Goal: Contribute content: Contribute content

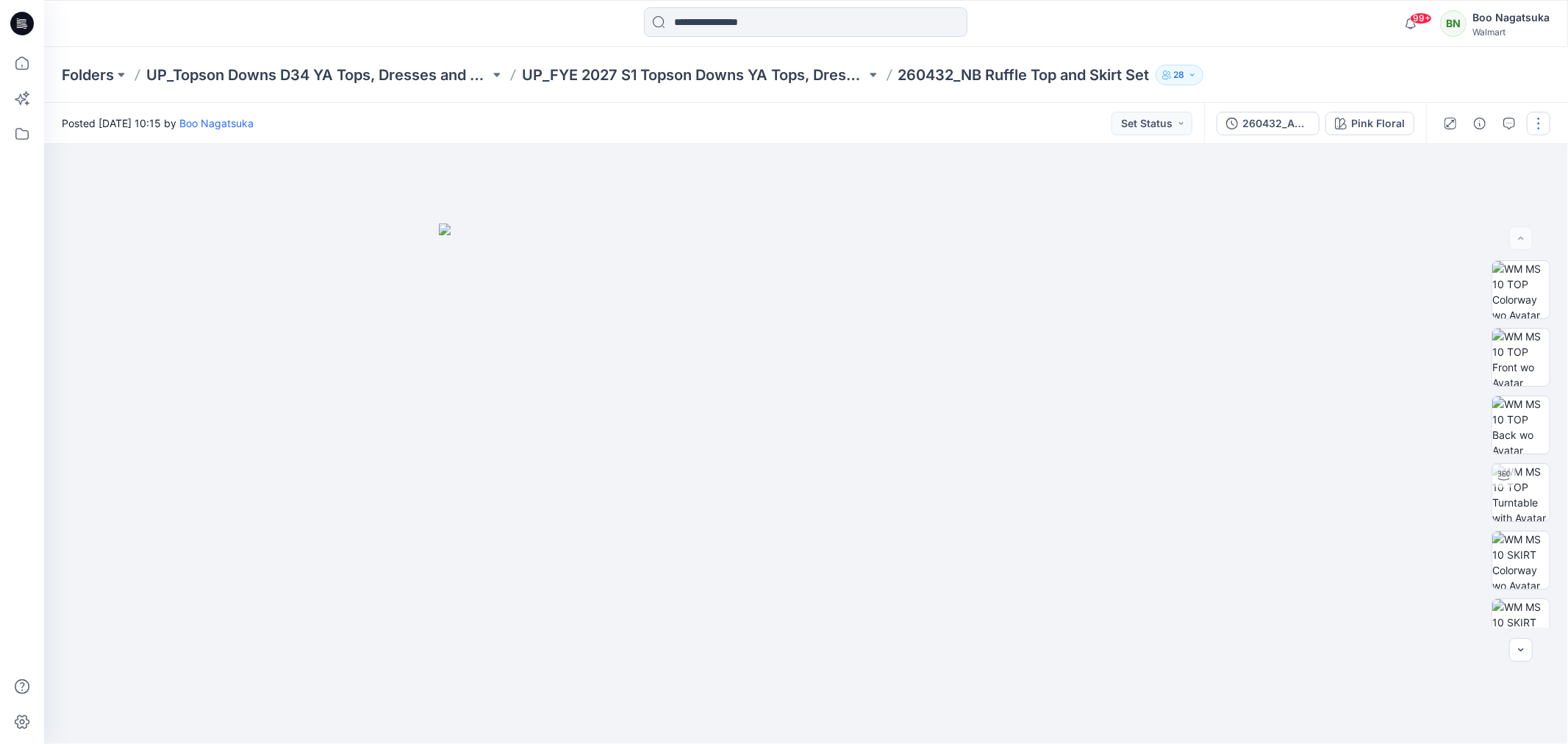
click at [1538, 119] on button "button" at bounding box center [1538, 123] width 24 height 24
click at [1446, 196] on p "Edit" at bounding box center [1444, 198] width 18 height 15
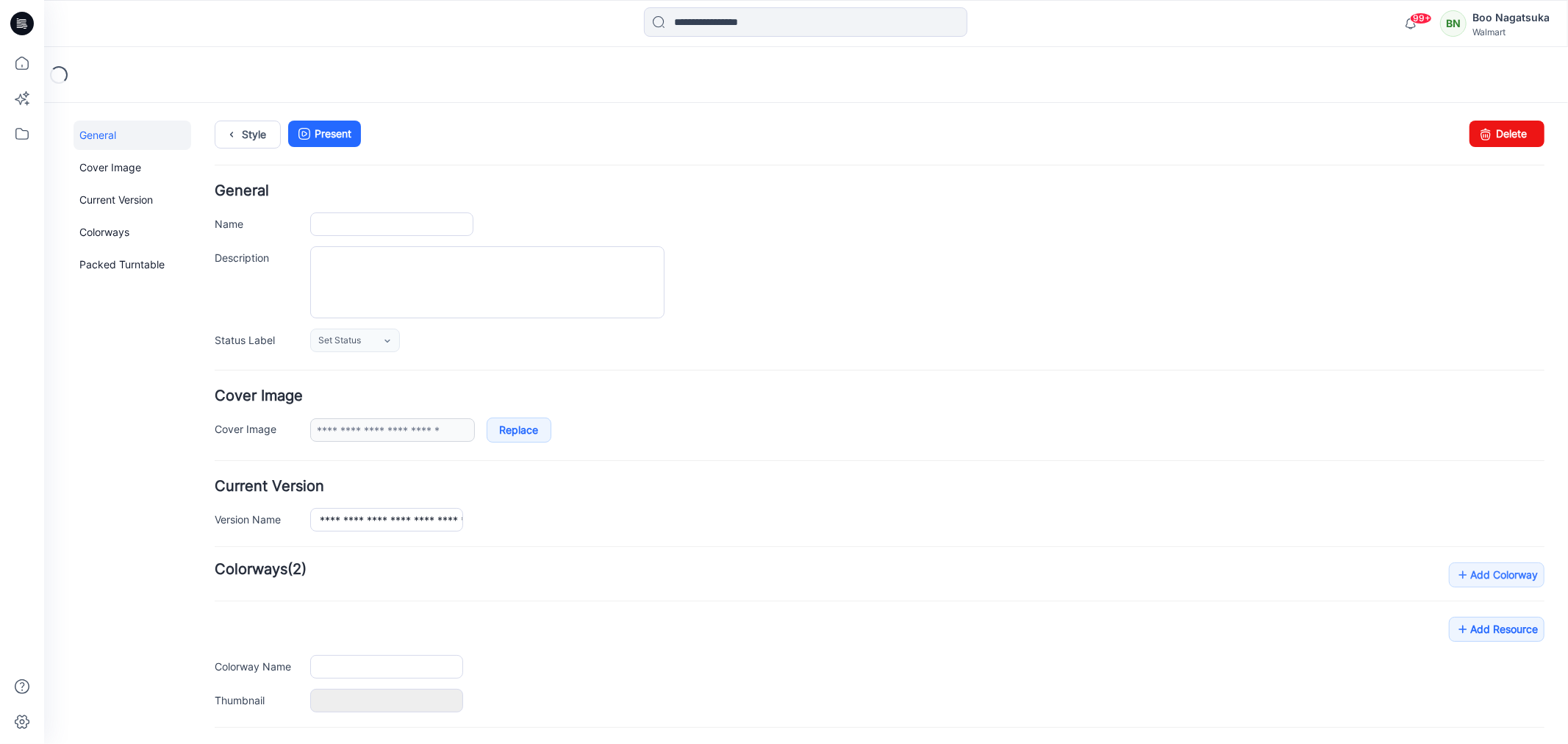
type input "**********"
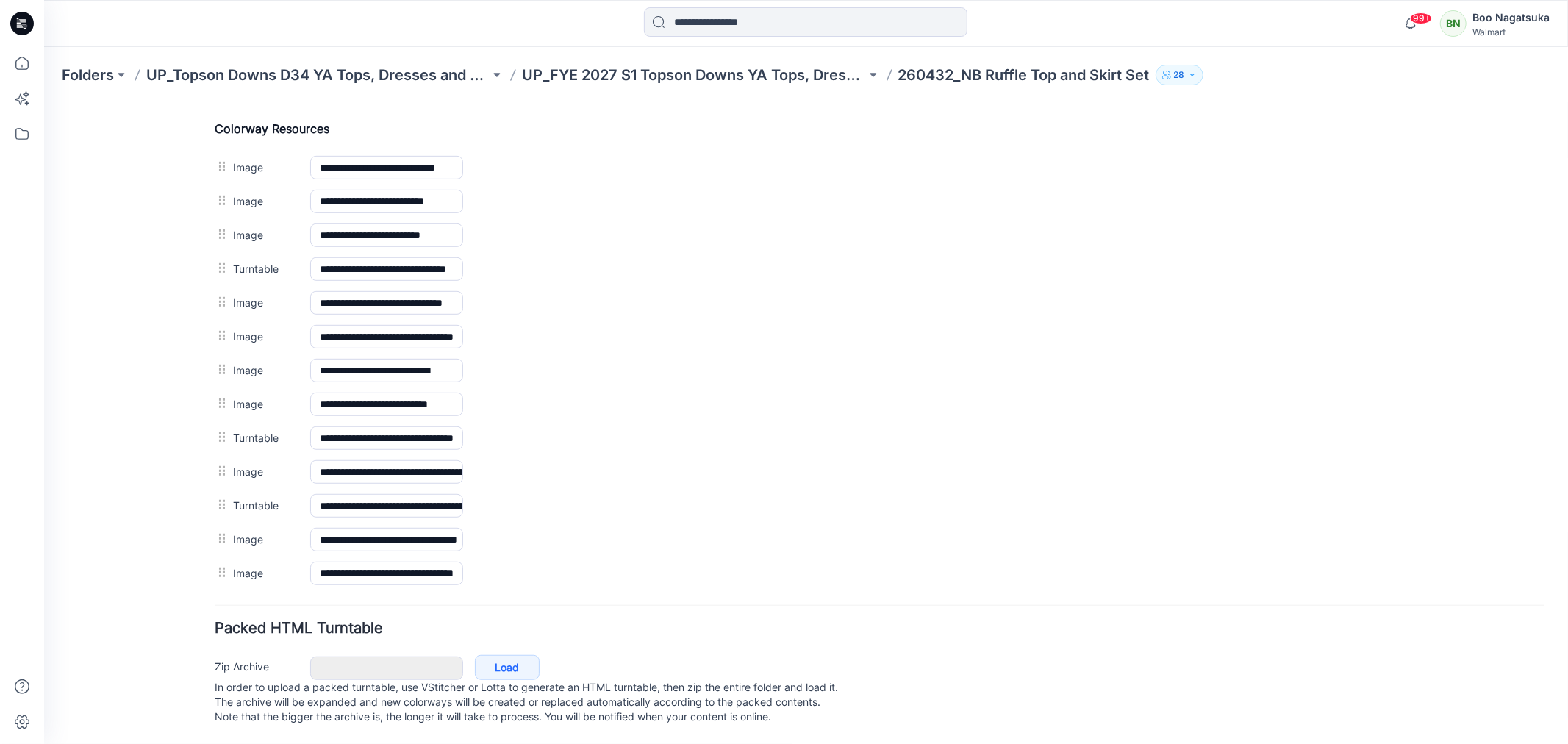
scroll to position [711, 0]
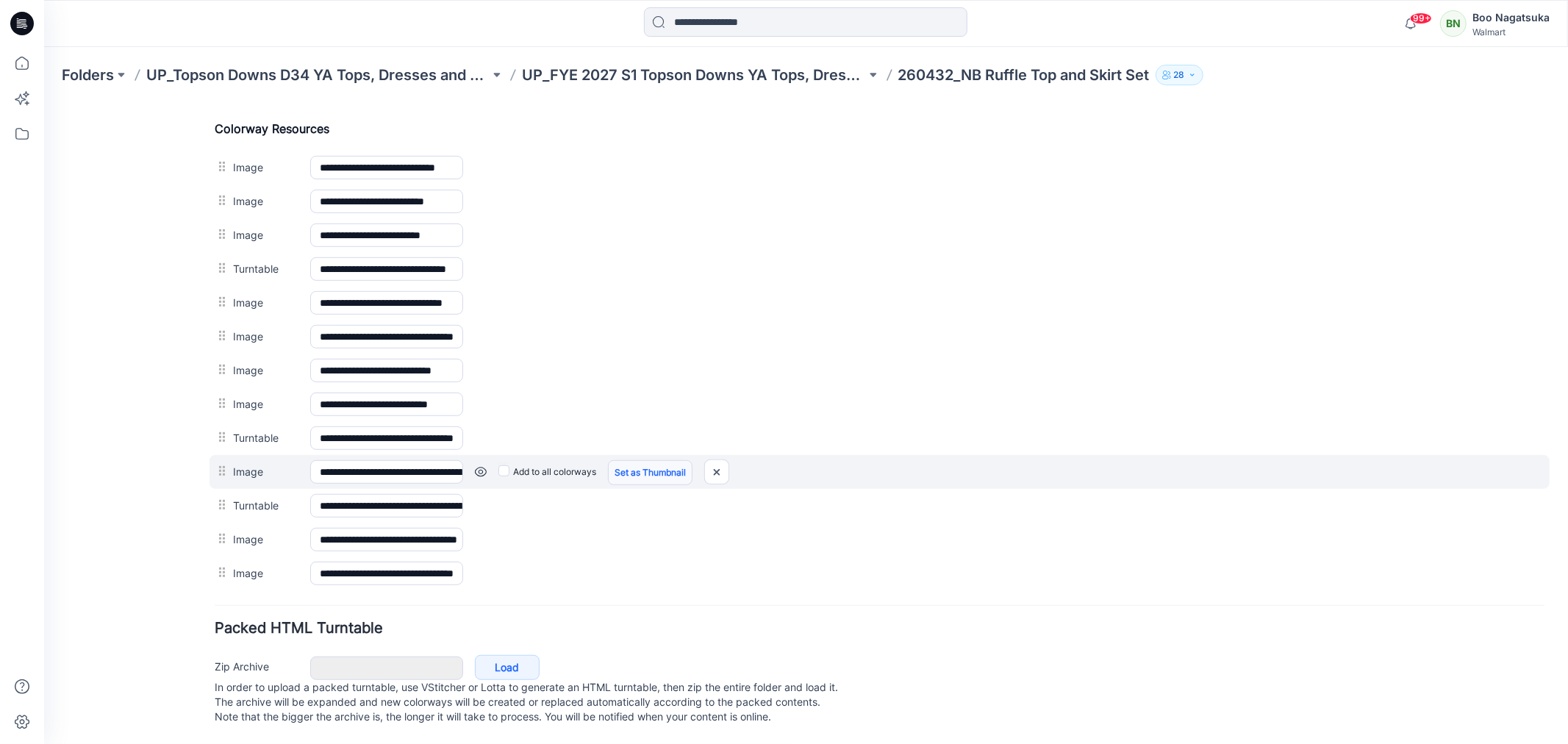
click at [43, 102] on link "Set as Thumbnail" at bounding box center [43, 102] width 0 height 0
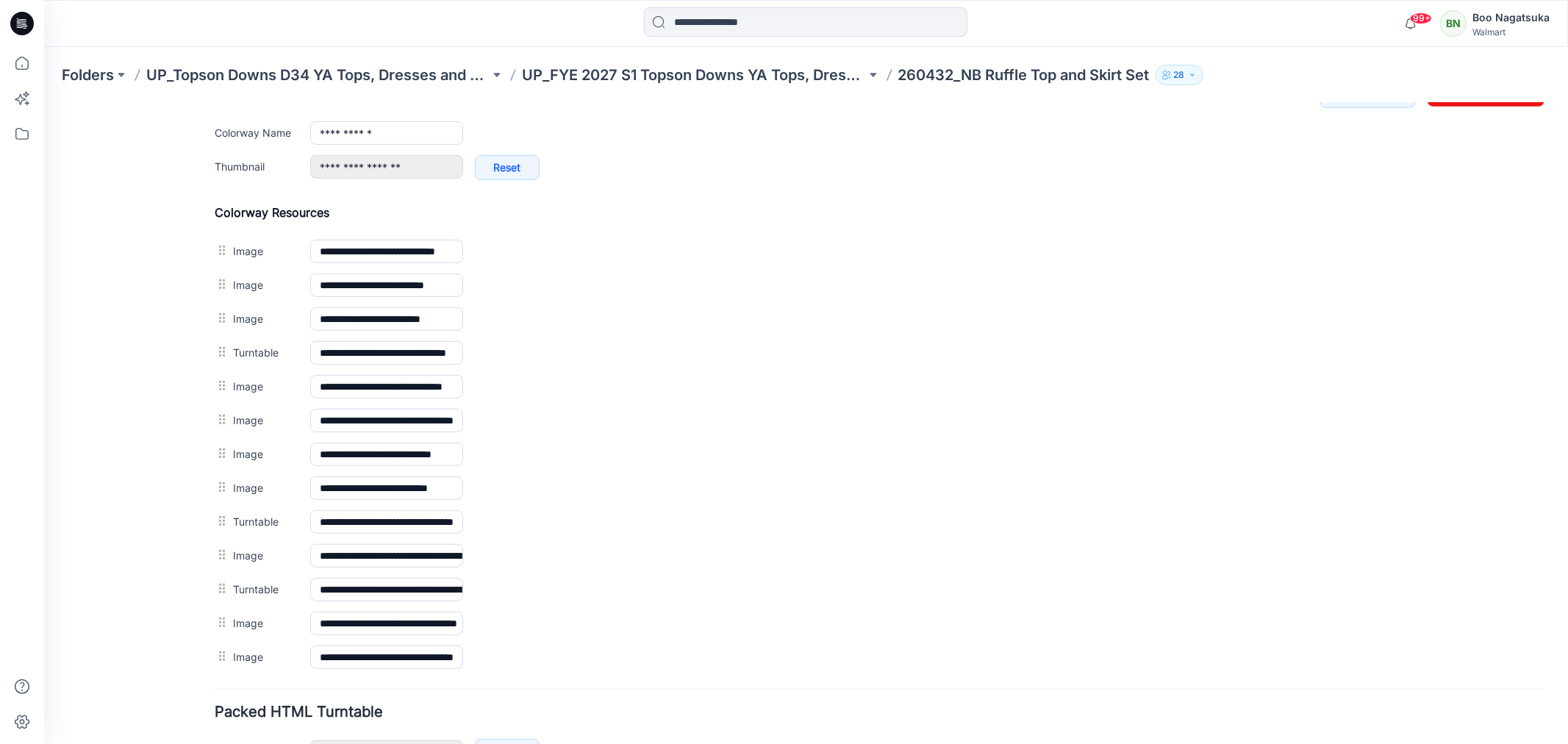
scroll to position [221, 0]
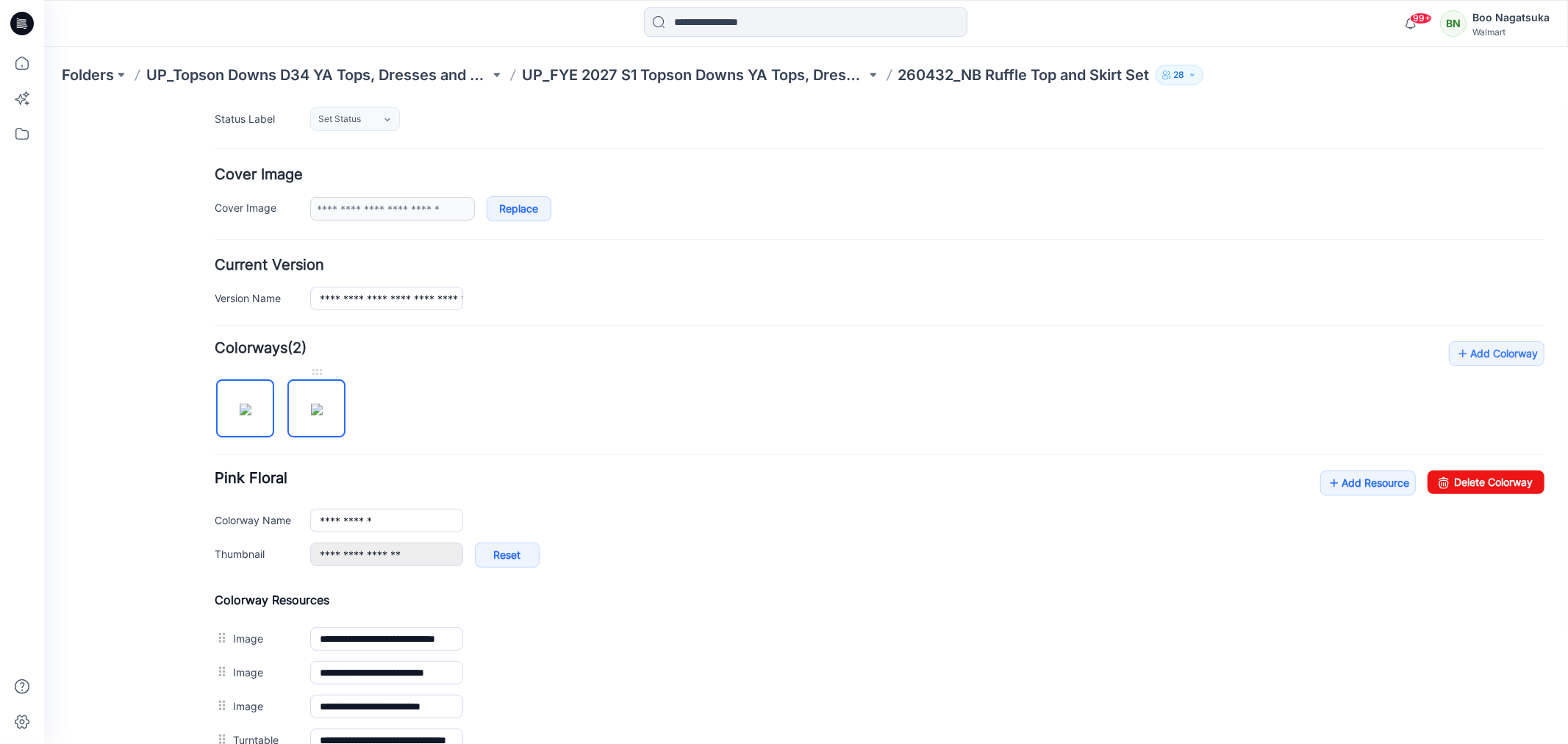
click at [317, 407] on img at bounding box center [316, 408] width 11 height 11
type input "**********"
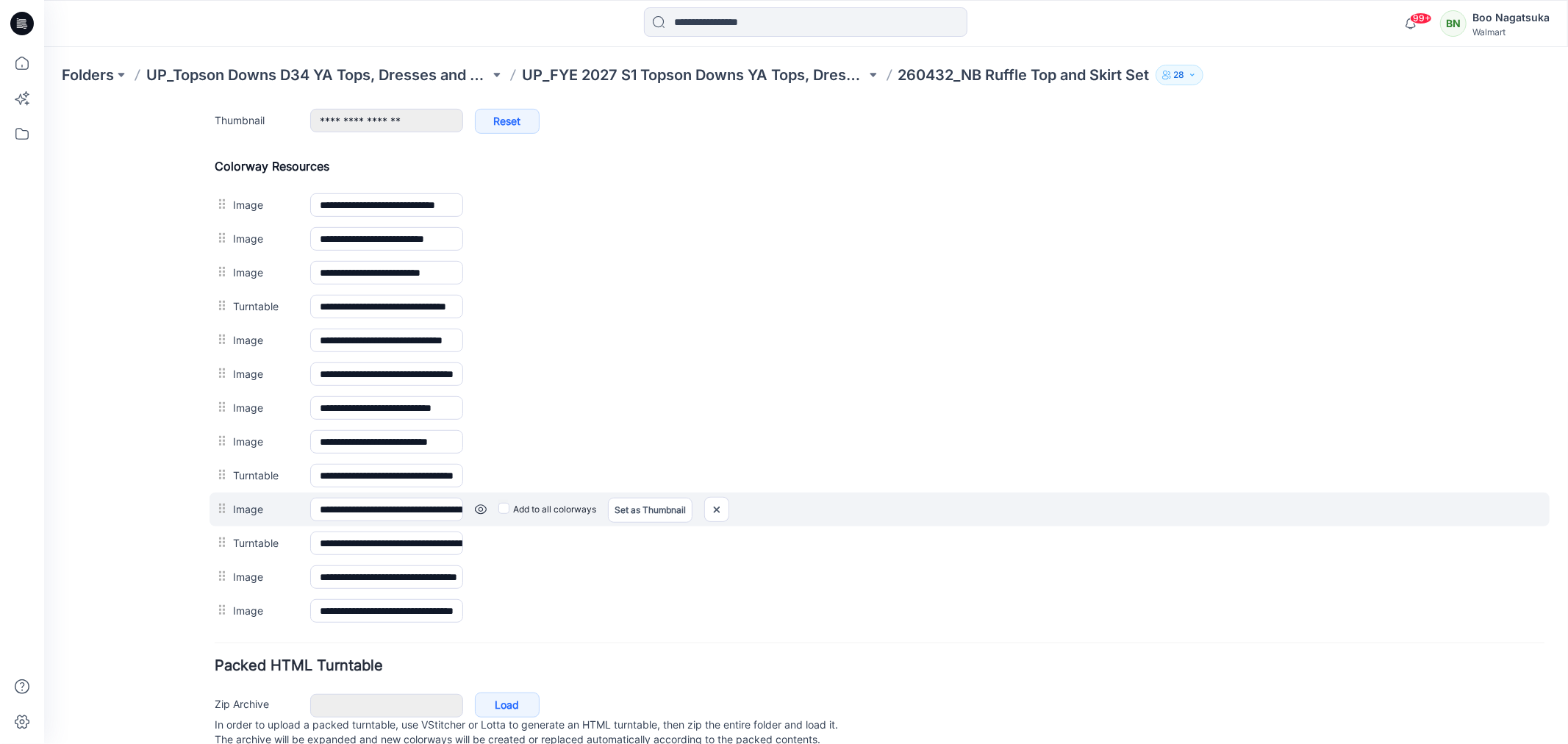
scroll to position [711, 0]
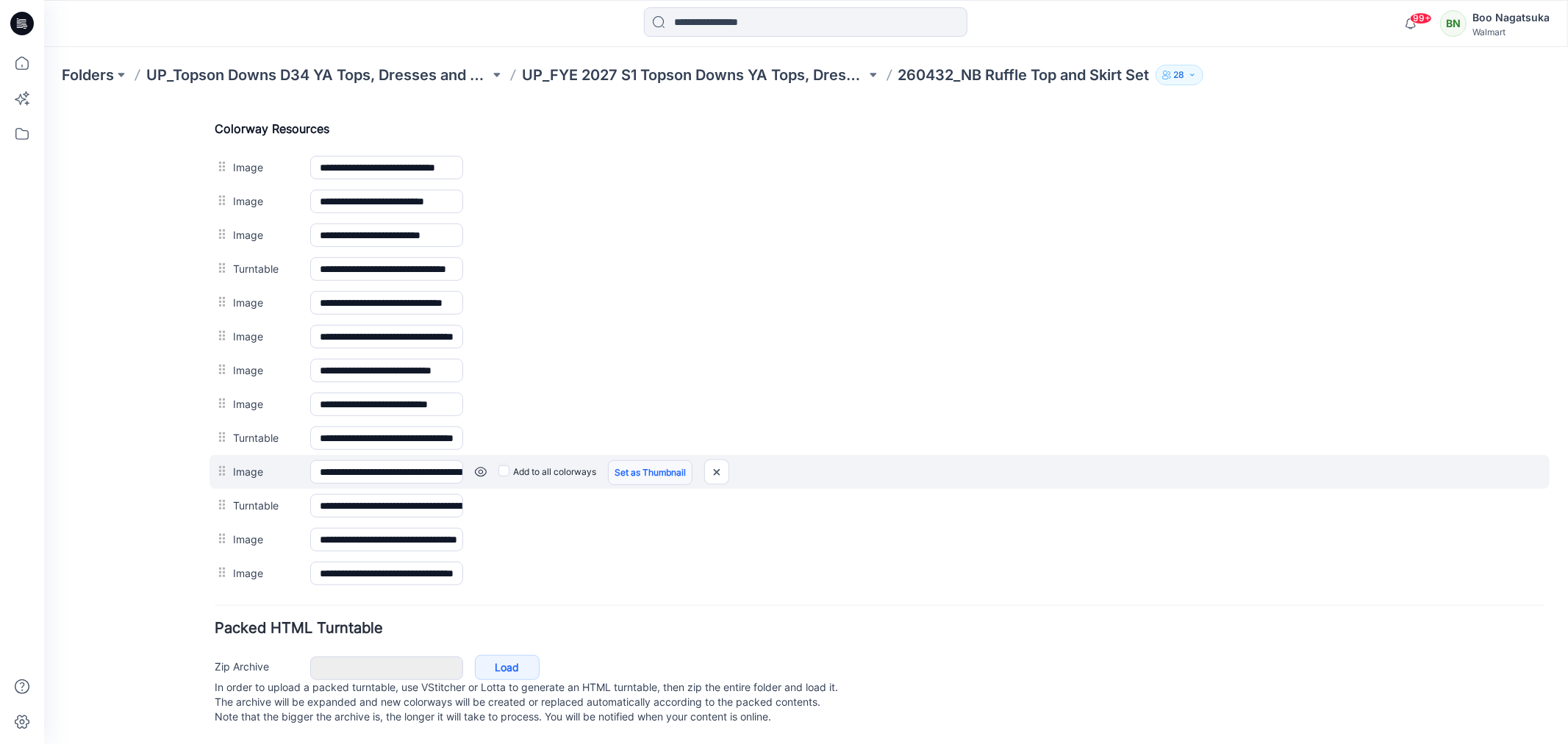
click at [43, 102] on link "Set as Thumbnail" at bounding box center [43, 102] width 0 height 0
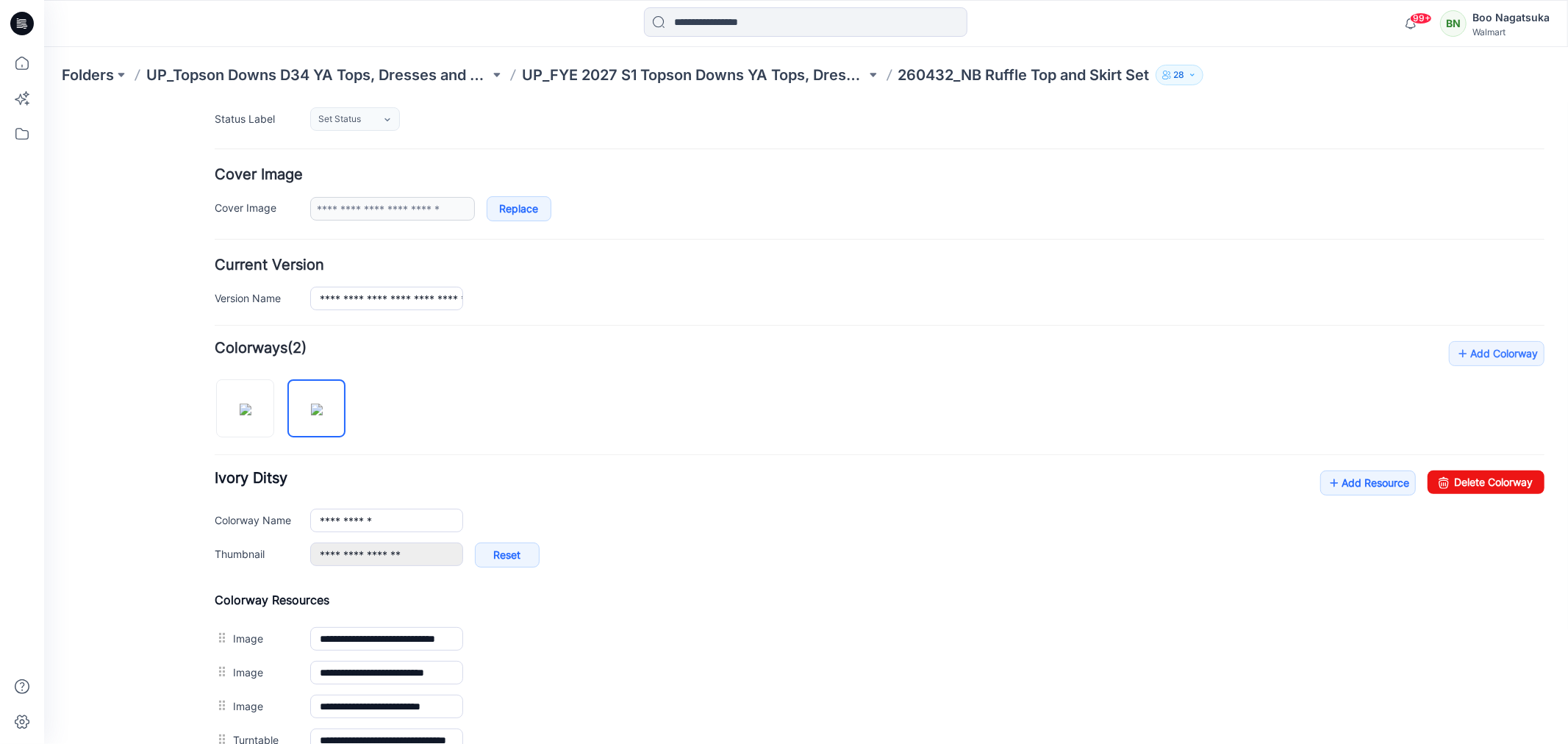
scroll to position [0, 0]
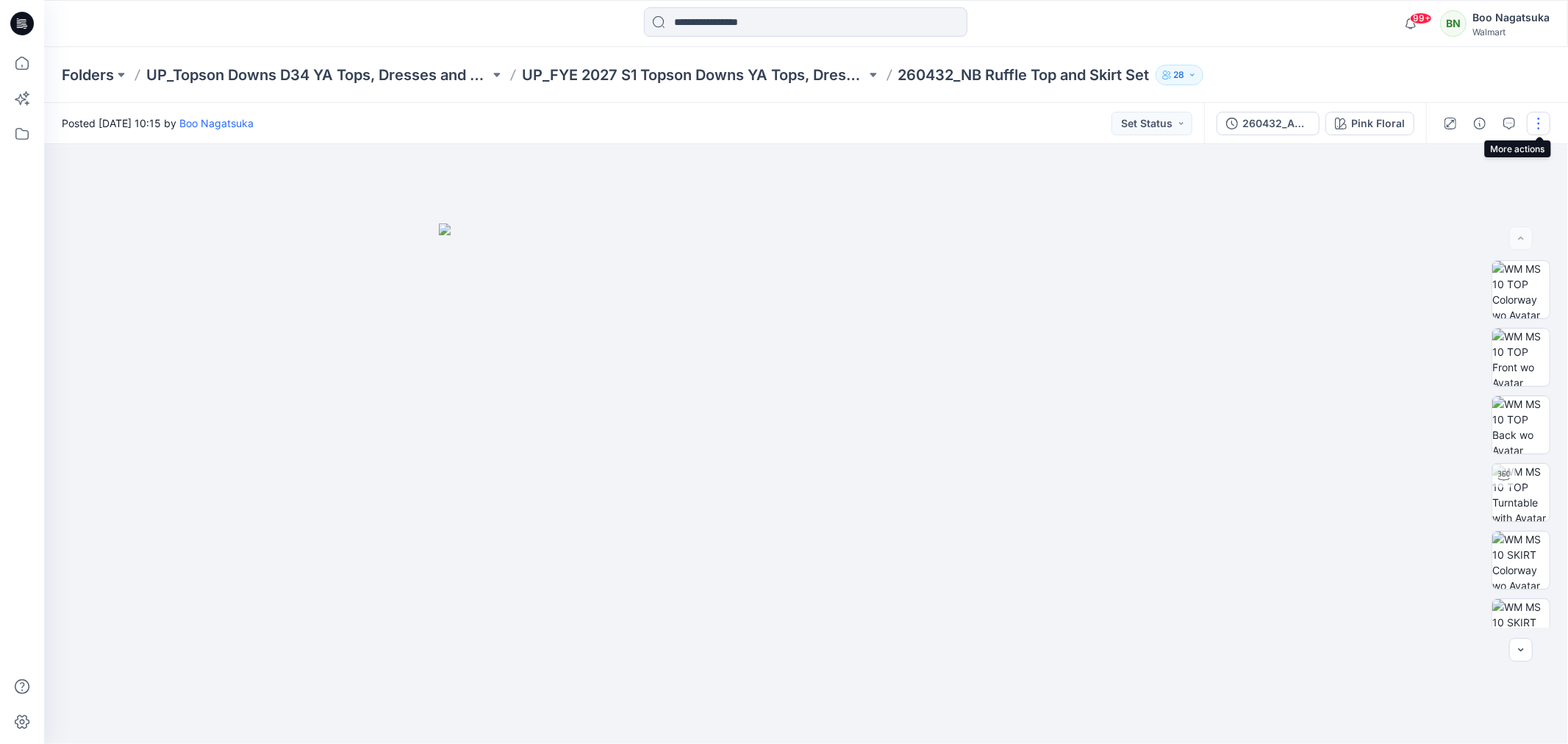
click at [1541, 121] on button "button" at bounding box center [1538, 123] width 24 height 24
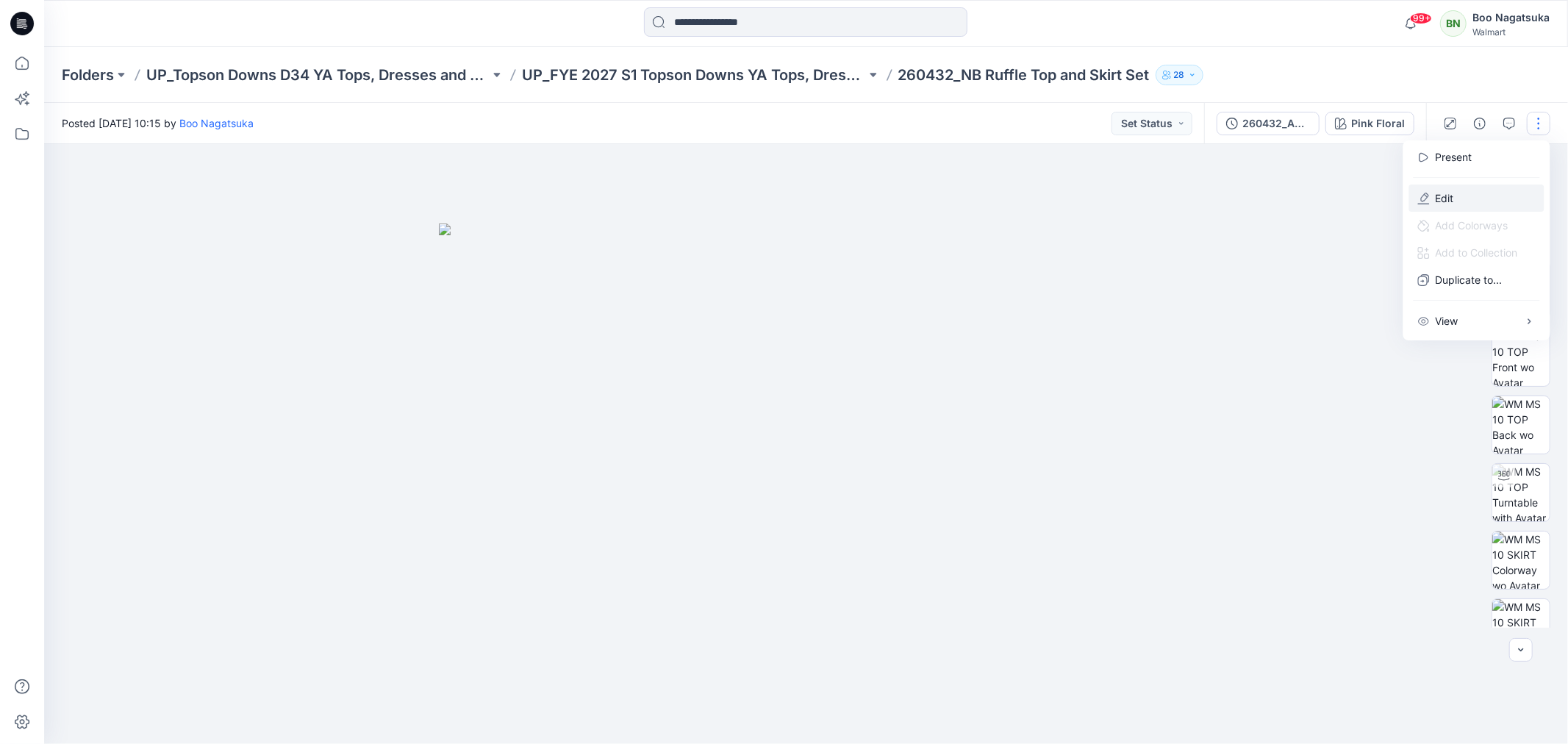
click at [1447, 196] on p "Edit" at bounding box center [1444, 198] width 18 height 15
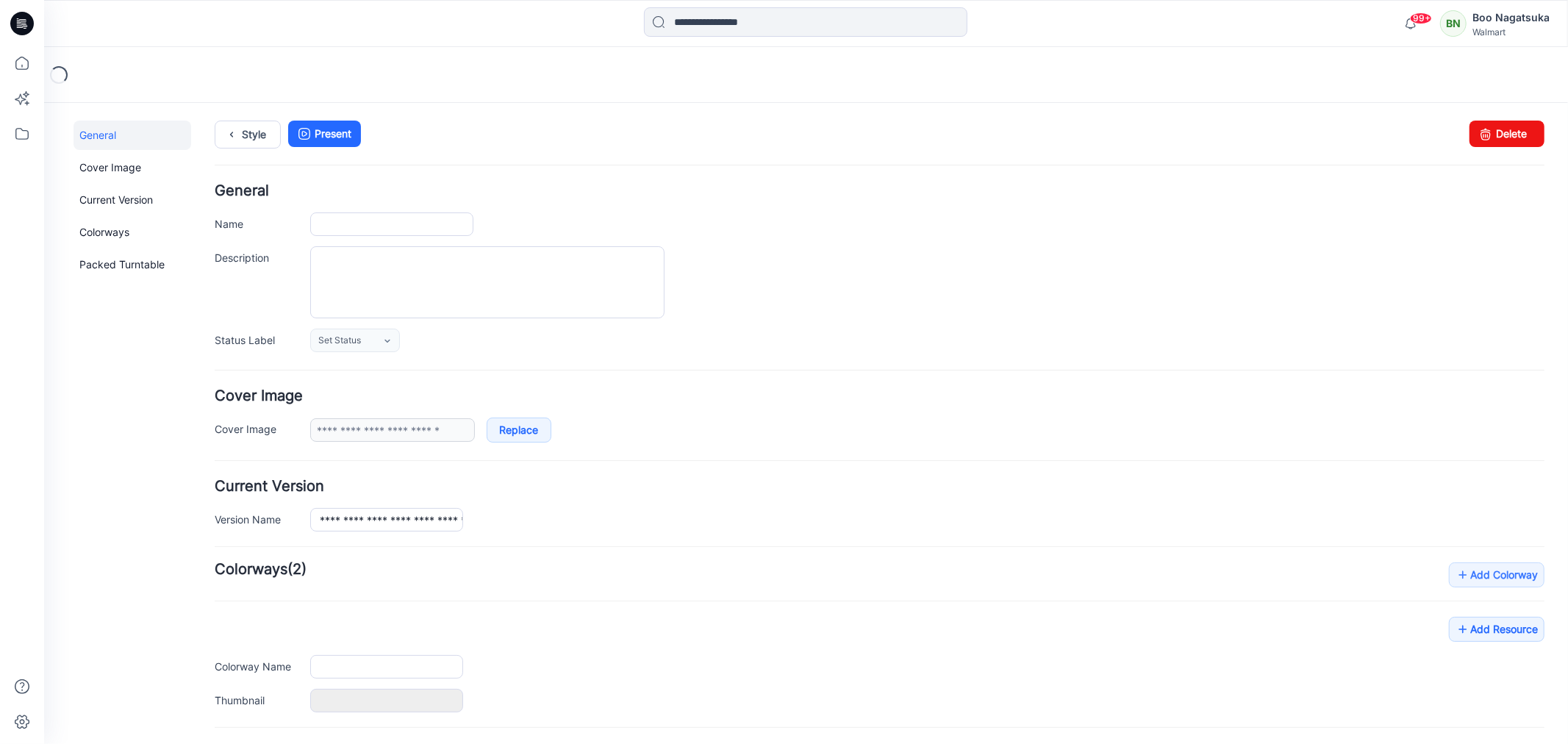
type input "**********"
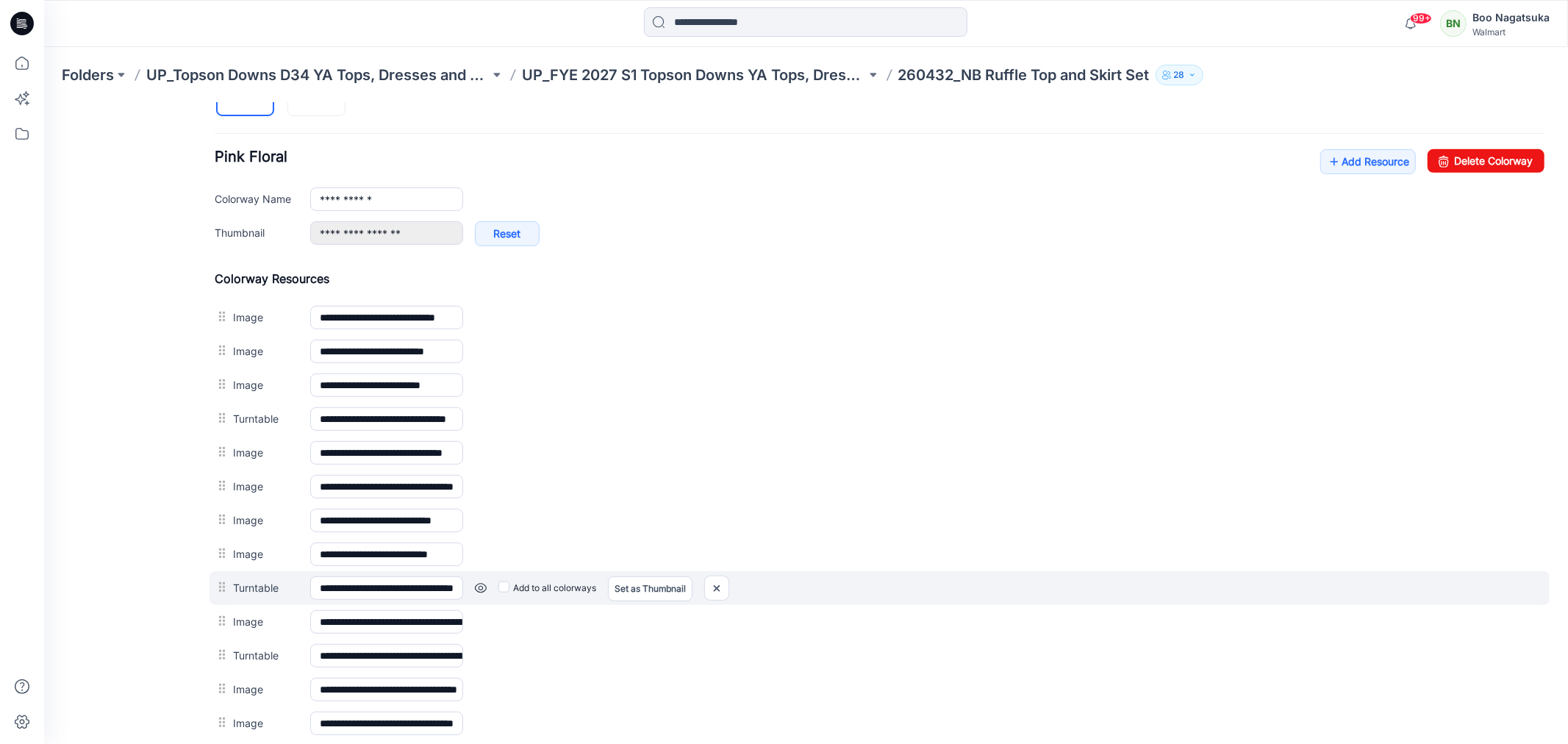
scroll to position [571, 0]
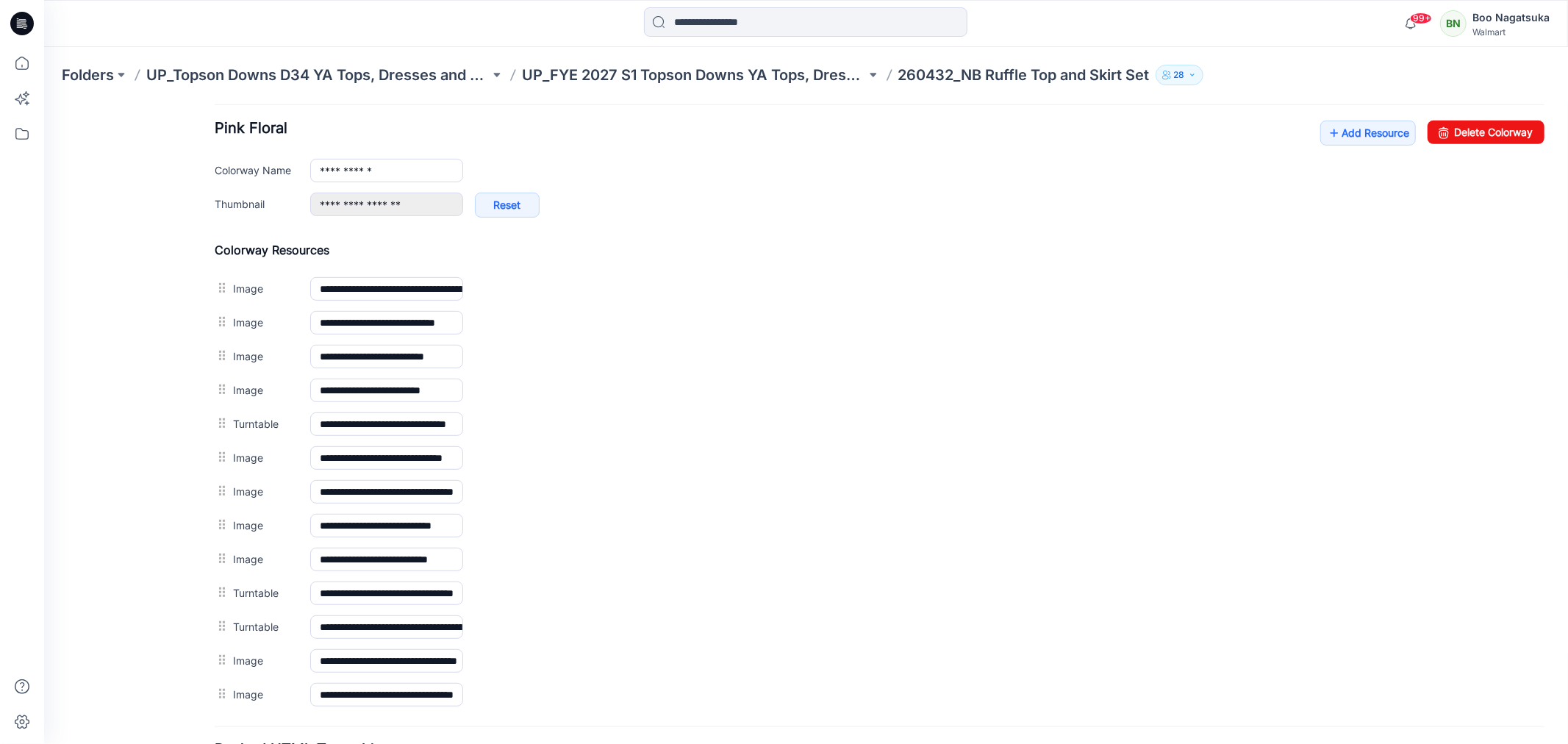
click at [89, 540] on div "General Cover Image Current Version Colorways Packed Turntable" at bounding box center [131, 207] width 117 height 1316
click at [134, 548] on div "General Cover Image Current Version Colorways Packed Turntable" at bounding box center [131, 207] width 117 height 1316
click at [130, 581] on div "General Cover Image Current Version Colorways Packed Turntable" at bounding box center [131, 207] width 117 height 1316
drag, startPoint x: 93, startPoint y: 556, endPoint x: 83, endPoint y: 574, distance: 20.6
click at [93, 558] on div "General Cover Image Current Version Colorways Packed Turntable" at bounding box center [131, 207] width 117 height 1316
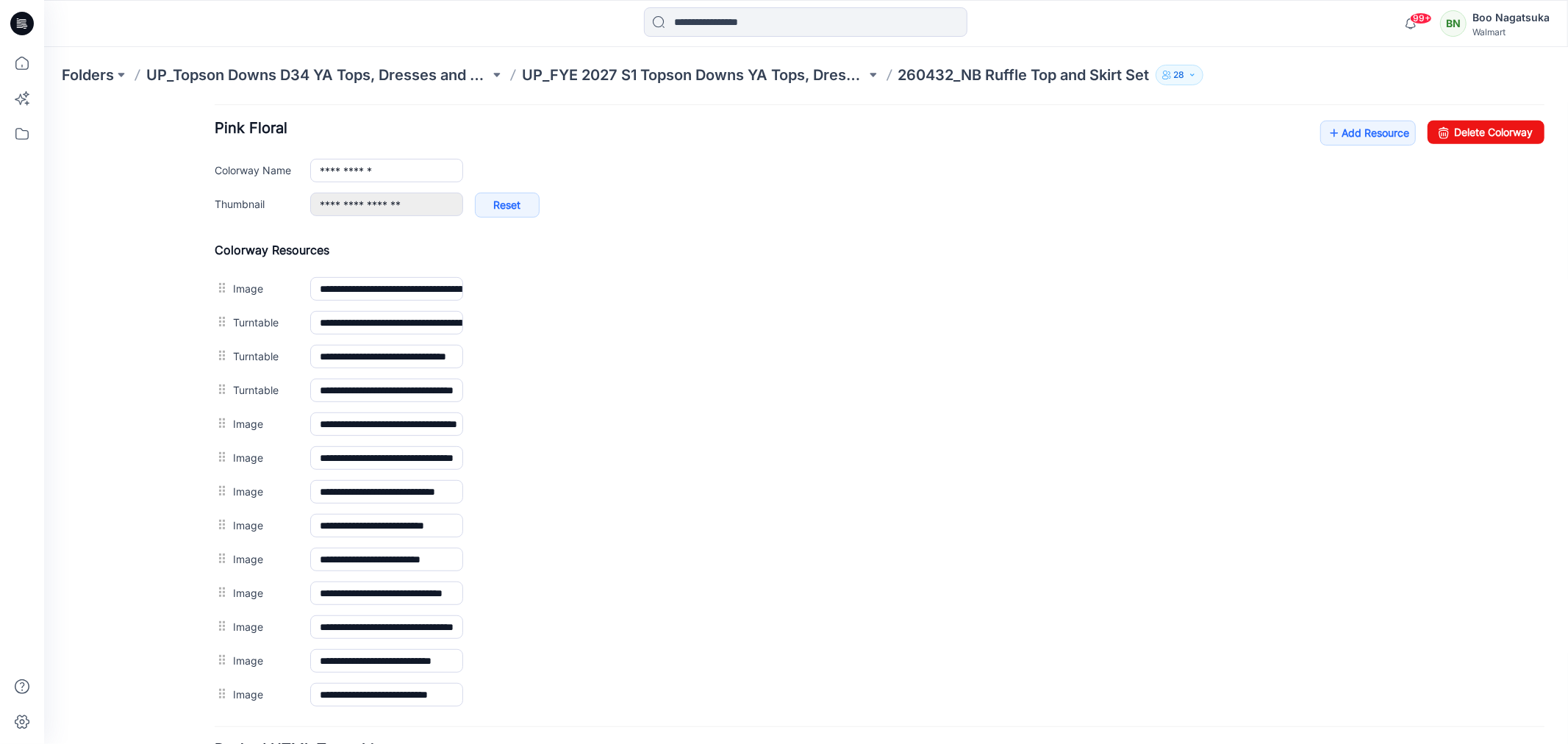
click at [113, 652] on div "General Cover Image Current Version Colorways Packed Turntable" at bounding box center [131, 207] width 117 height 1316
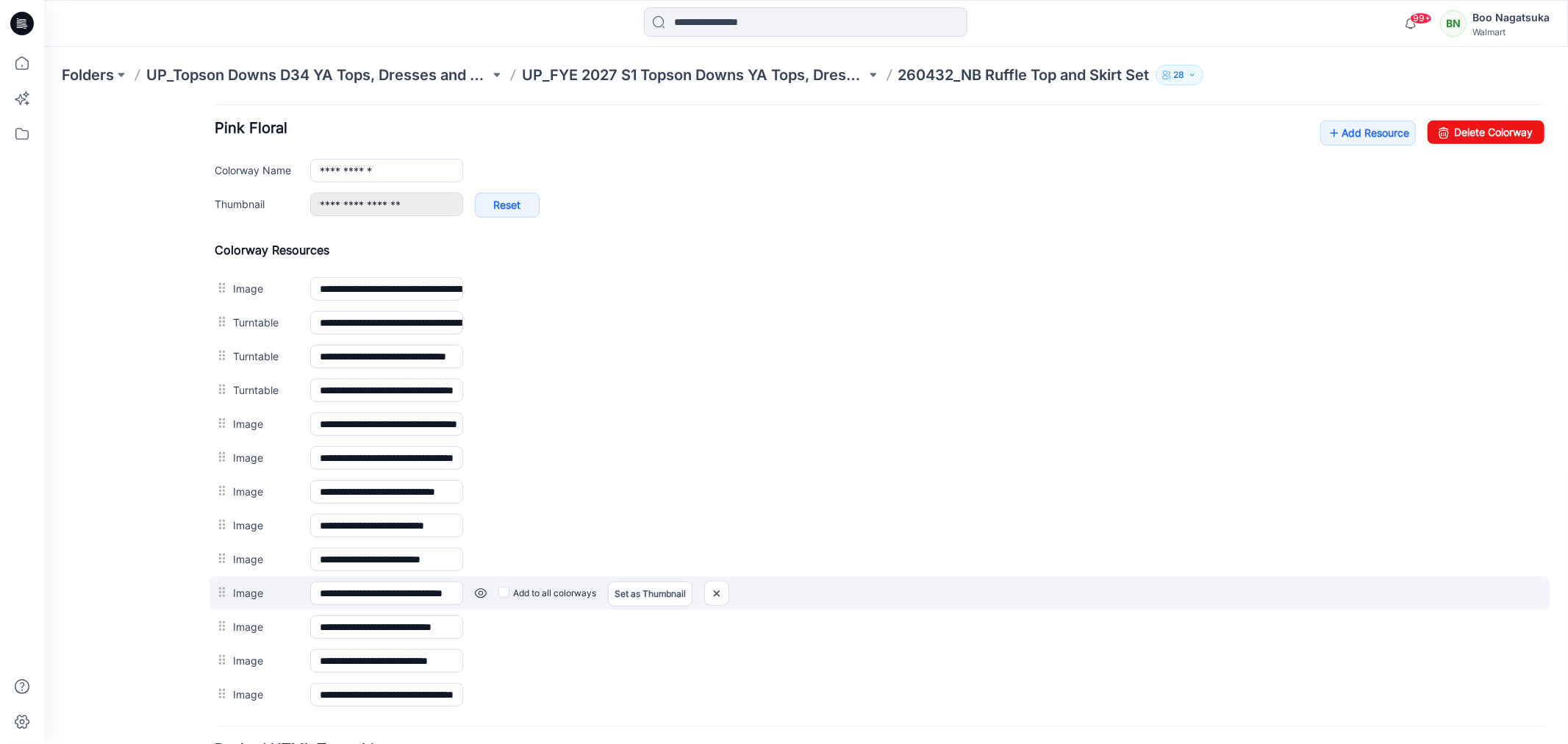
drag, startPoint x: 136, startPoint y: 715, endPoint x: 251, endPoint y: 596, distance: 165.5
click at [147, 695] on div "General Cover Image Current Version Colorways Packed Turntable" at bounding box center [131, 207] width 117 height 1316
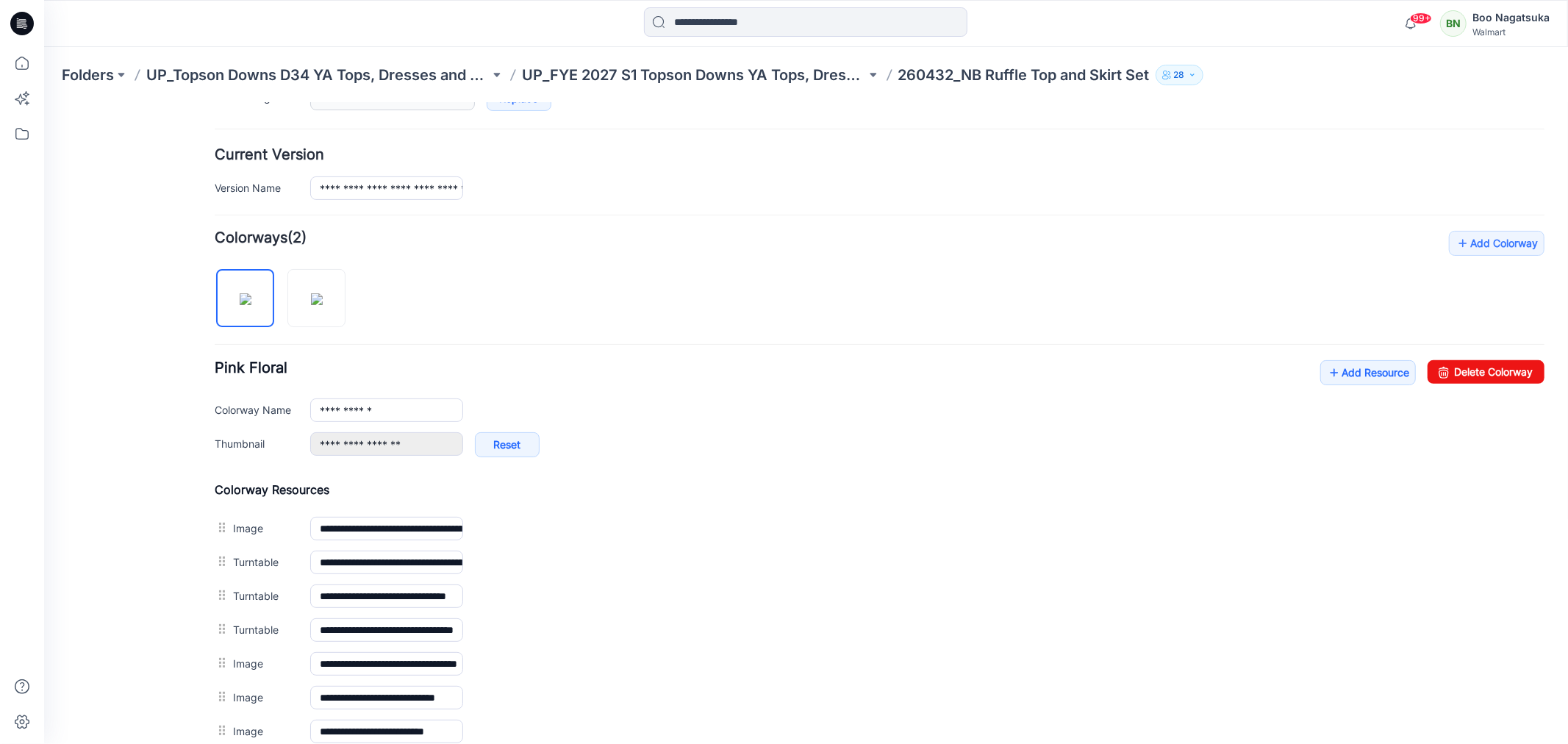
scroll to position [326, 0]
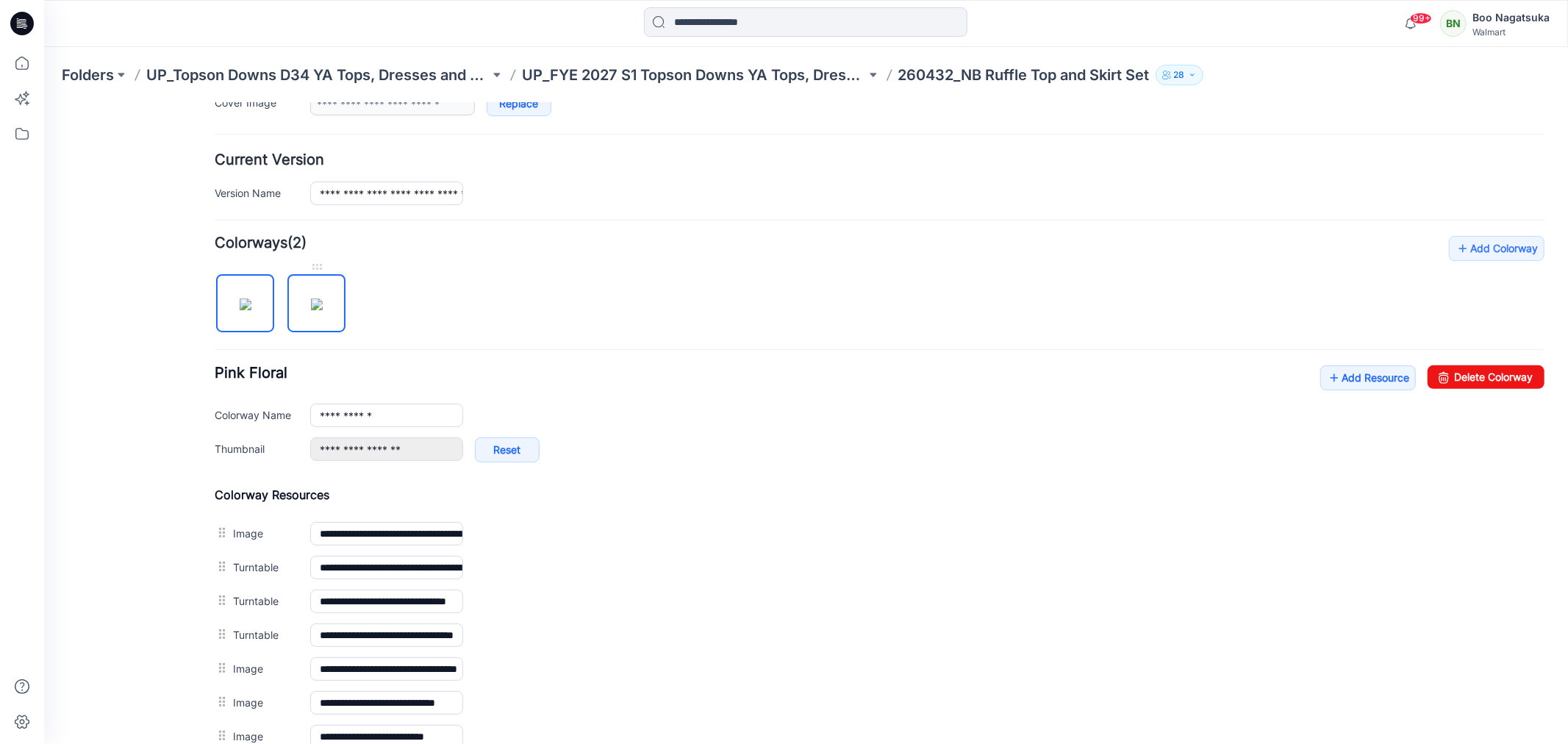
click at [320, 303] on img at bounding box center [316, 303] width 11 height 11
type input "**********"
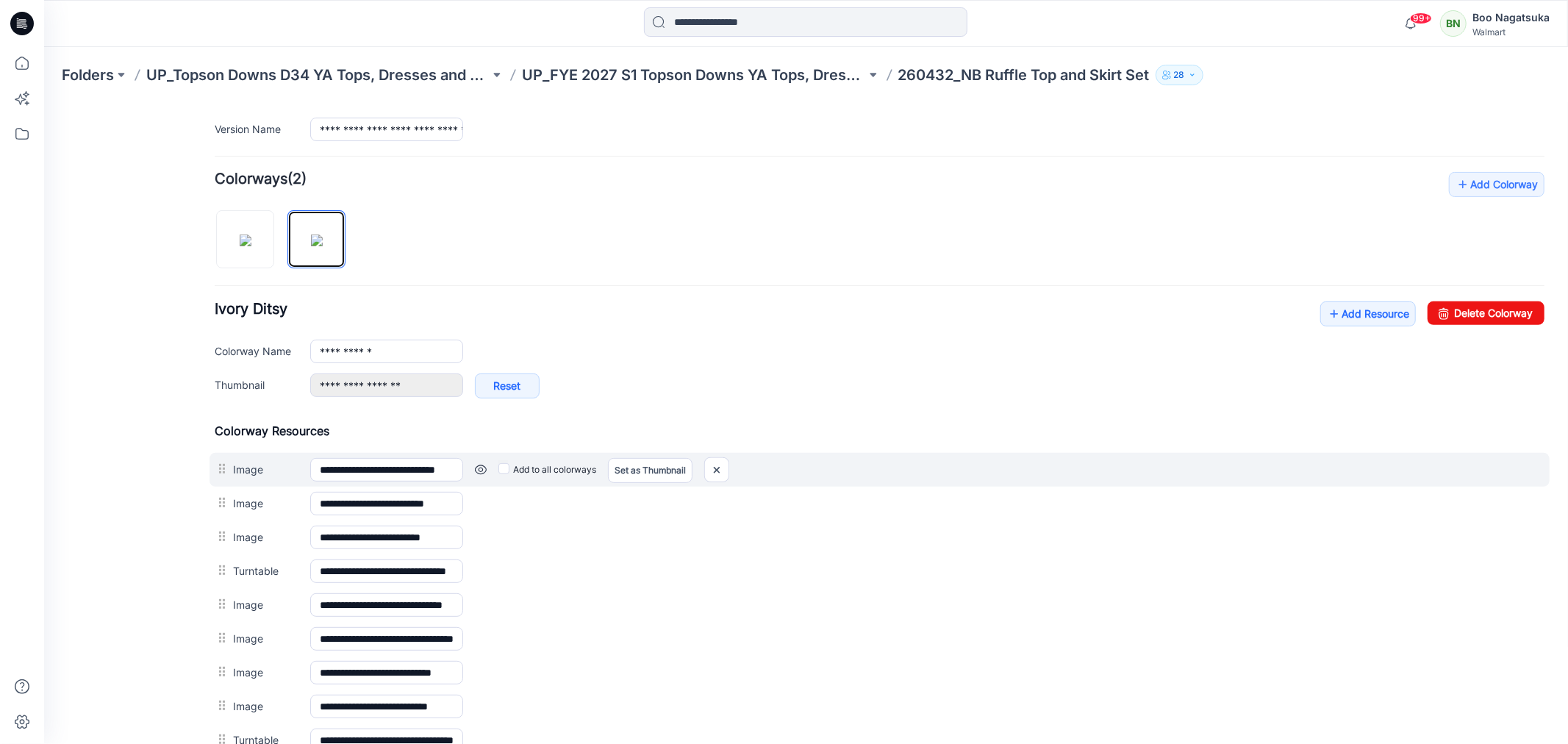
scroll to position [571, 0]
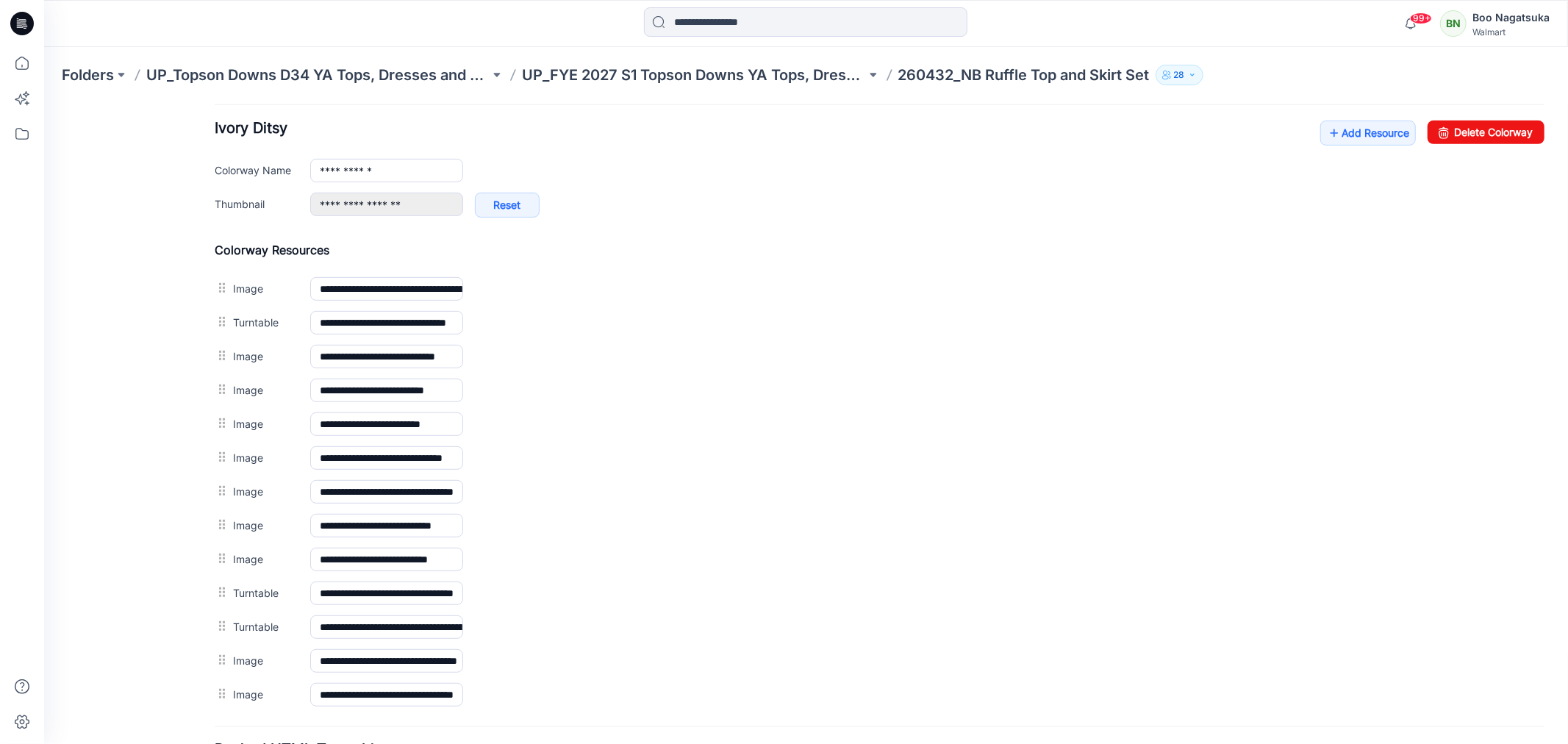
drag, startPoint x: 129, startPoint y: 496, endPoint x: 143, endPoint y: 511, distance: 20.5
click at [130, 496] on div "General Cover Image Current Version Colorways Packed Turntable" at bounding box center [131, 207] width 117 height 1316
drag, startPoint x: 113, startPoint y: 560, endPoint x: 117, endPoint y: 579, distance: 19.4
click at [113, 559] on div "General Cover Image Current Version Colorways Packed Turntable" at bounding box center [131, 207] width 117 height 1316
click at [117, 530] on div "General Cover Image Current Version Colorways Packed Turntable" at bounding box center [131, 207] width 117 height 1316
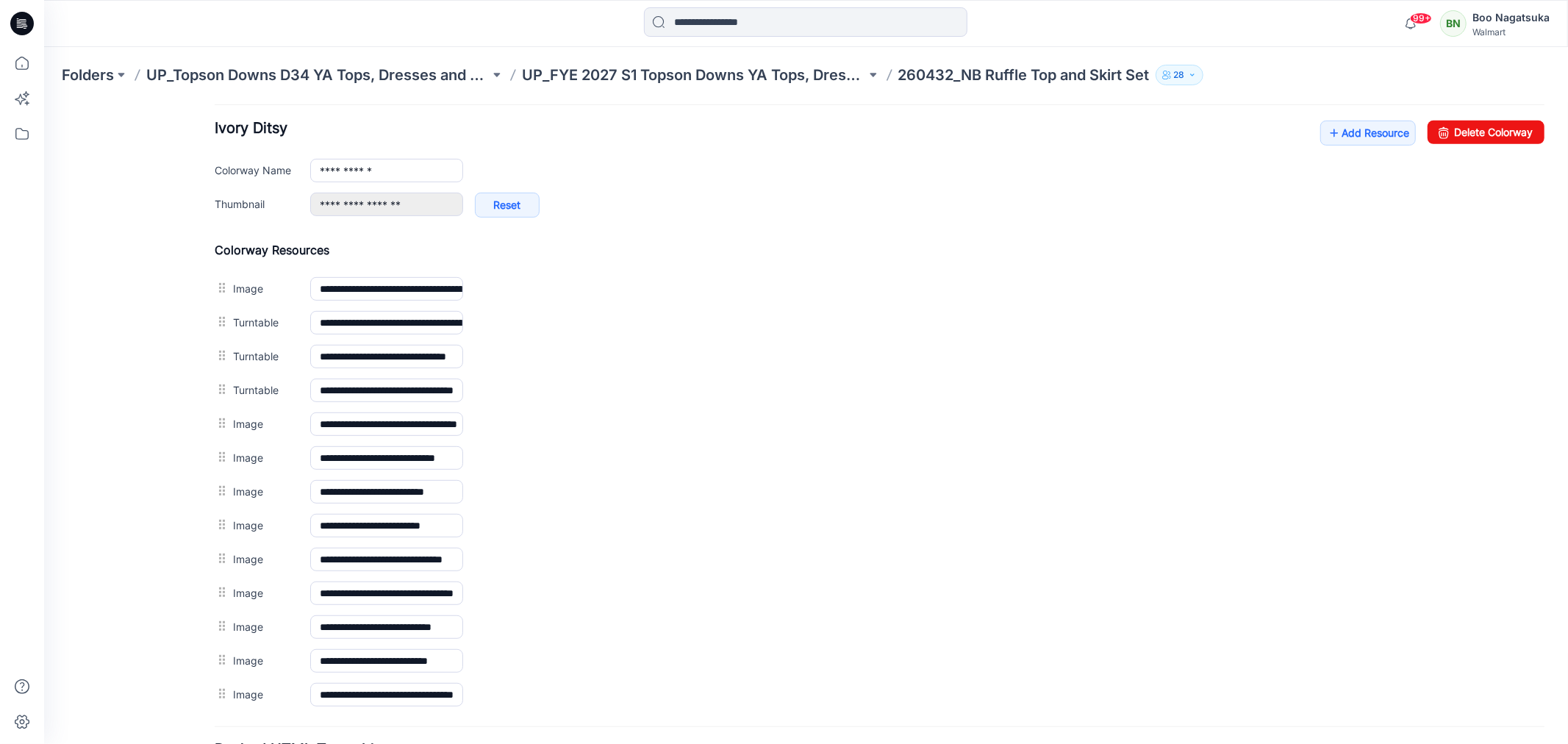
click at [129, 590] on div "General Cover Image Current Version Colorways Packed Turntable" at bounding box center [131, 207] width 117 height 1316
click at [127, 648] on div "General Cover Image Current Version Colorways Packed Turntable" at bounding box center [131, 207] width 117 height 1316
drag, startPoint x: 128, startPoint y: 704, endPoint x: 136, endPoint y: 708, distance: 8.9
click at [130, 701] on div "General Cover Image Current Version Colorways Packed Turntable" at bounding box center [131, 207] width 117 height 1316
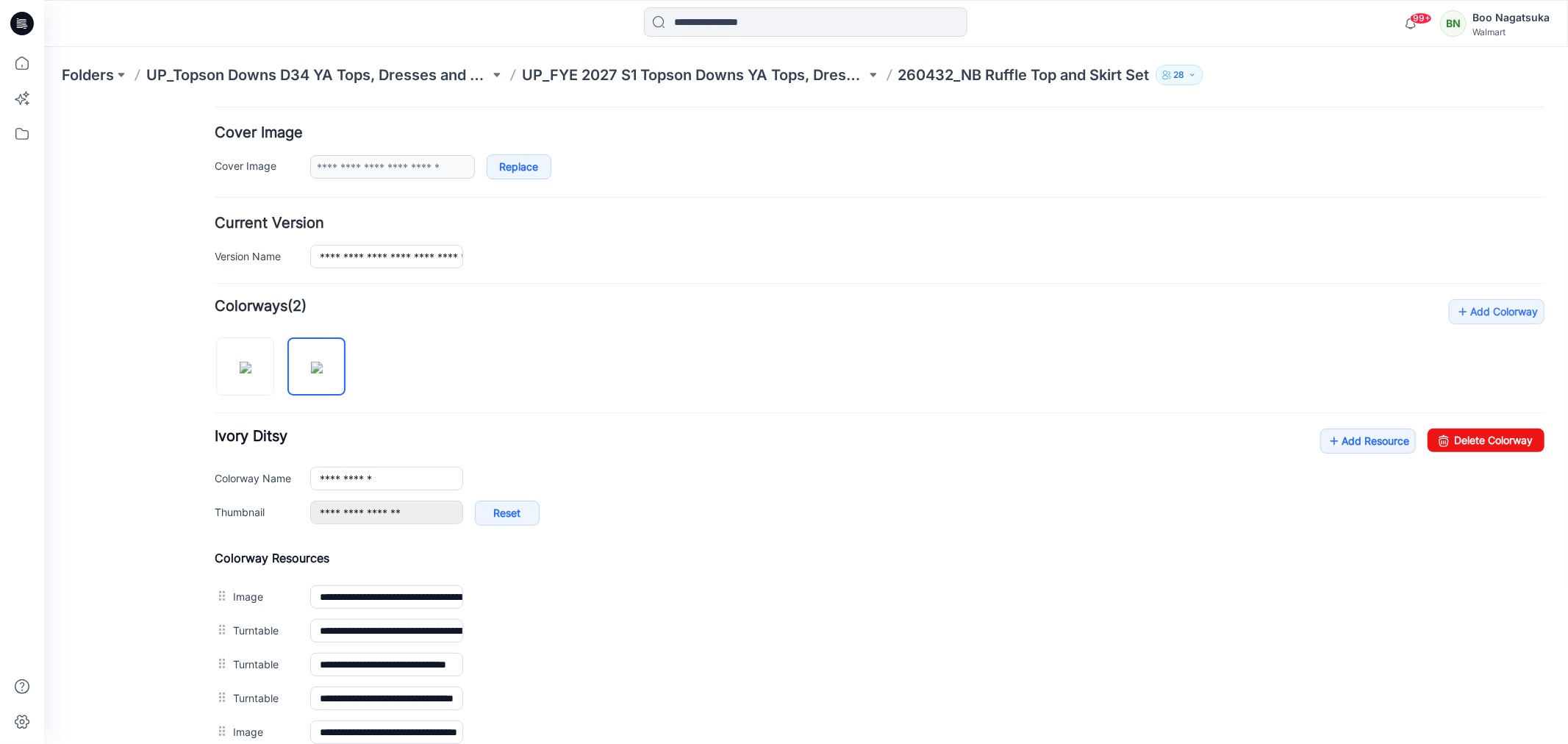
scroll to position [163, 0]
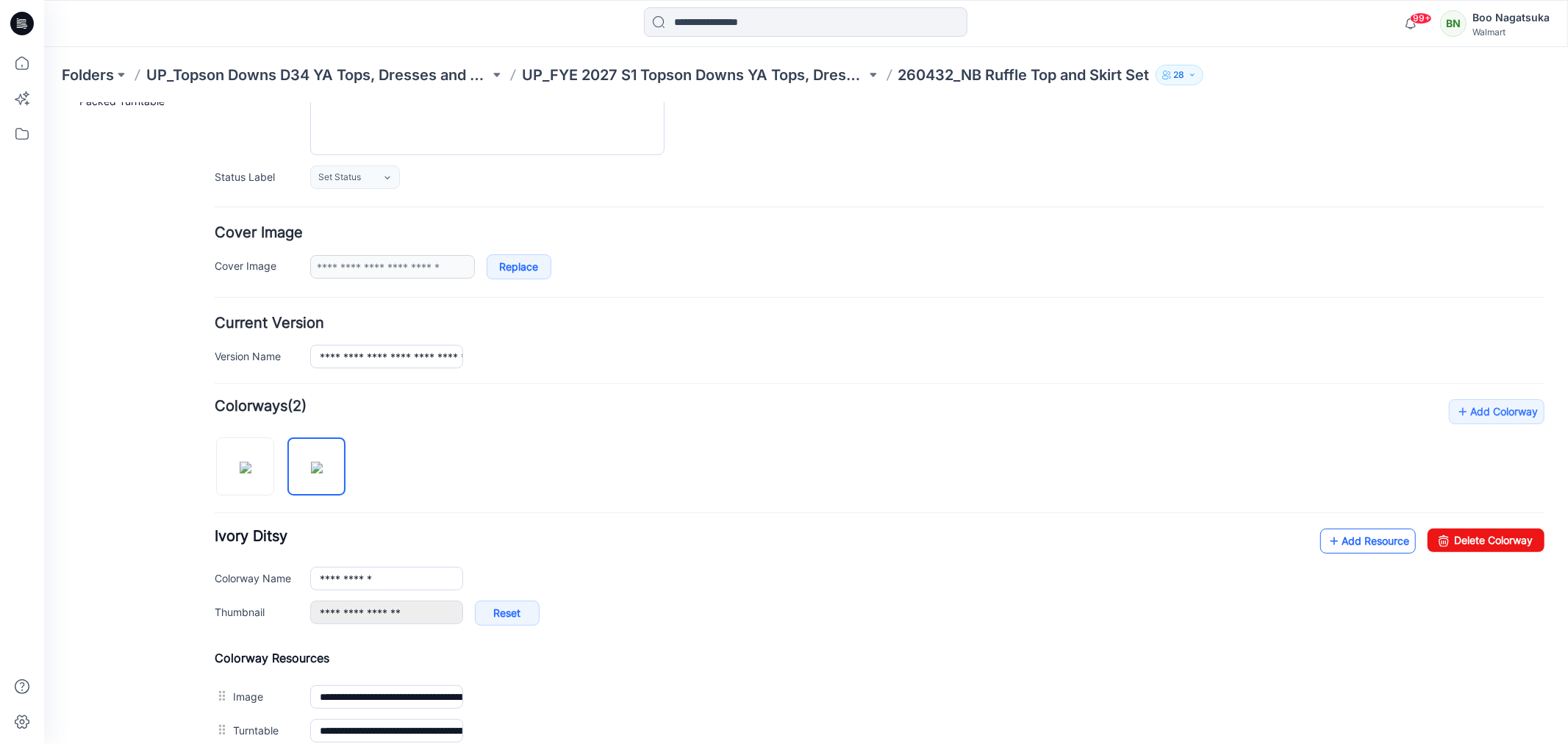
click at [1358, 542] on link "Add Resource" at bounding box center [1368, 540] width 95 height 25
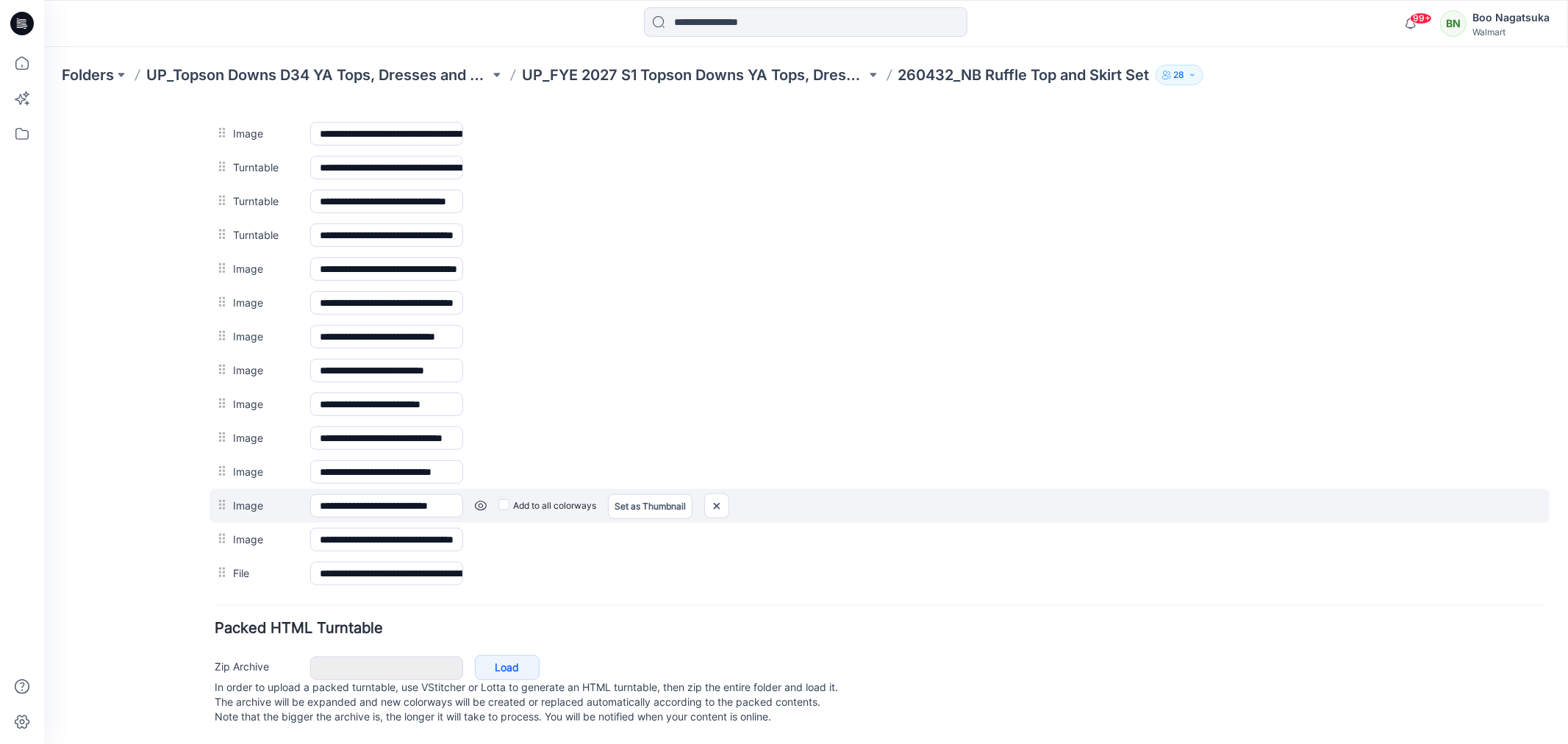
scroll to position [0, 0]
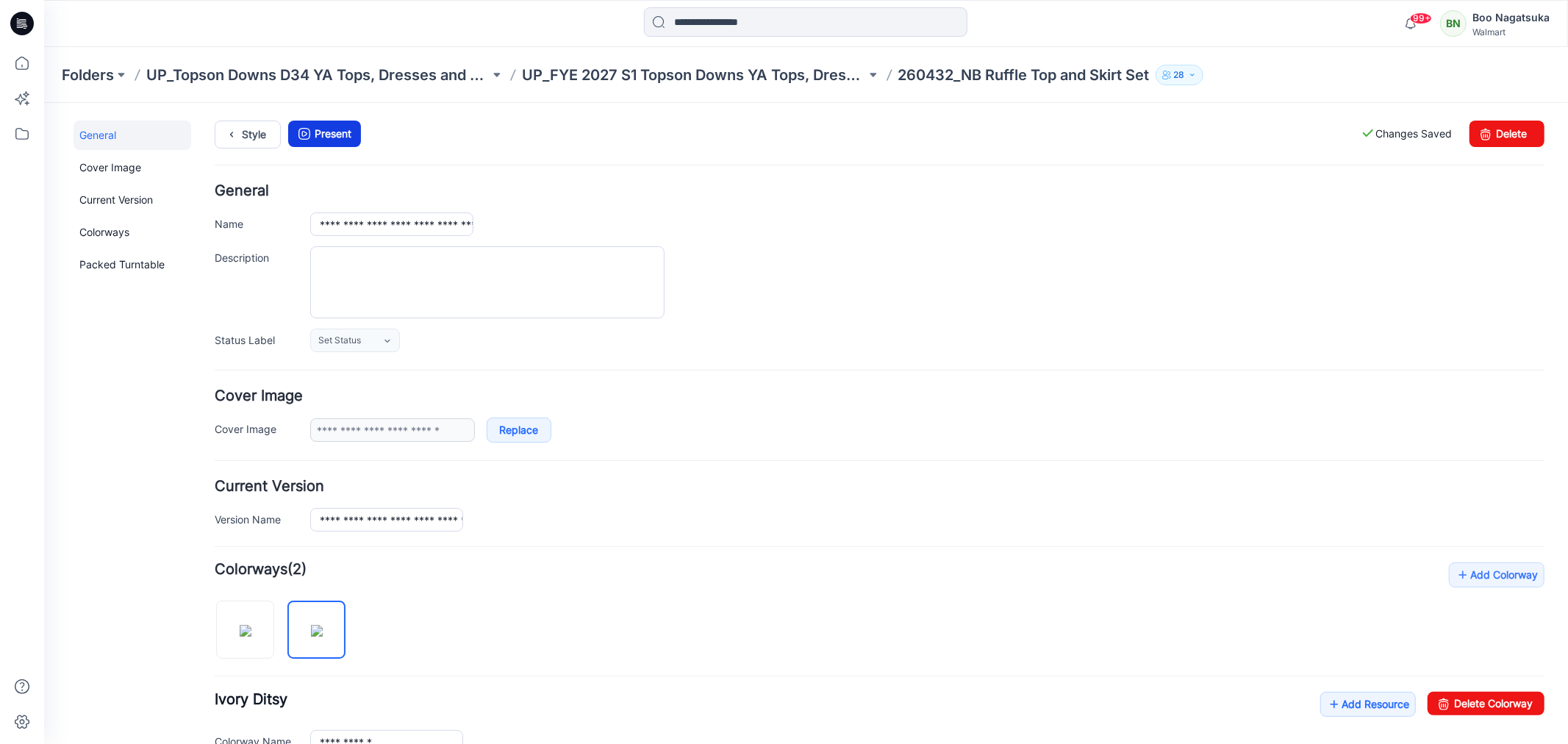
click at [341, 132] on link "Present" at bounding box center [323, 134] width 72 height 27
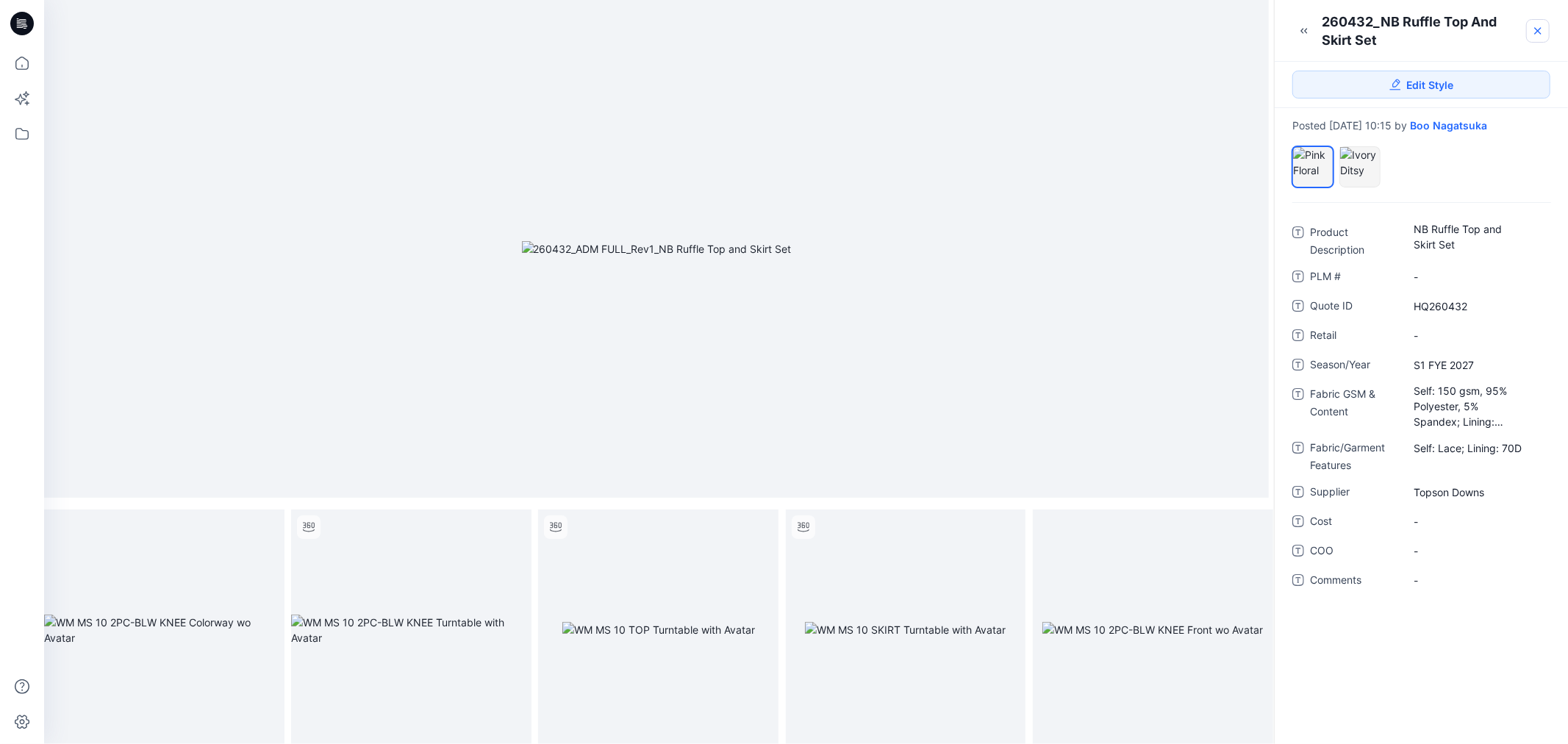
click at [1541, 24] on link at bounding box center [1537, 31] width 24 height 24
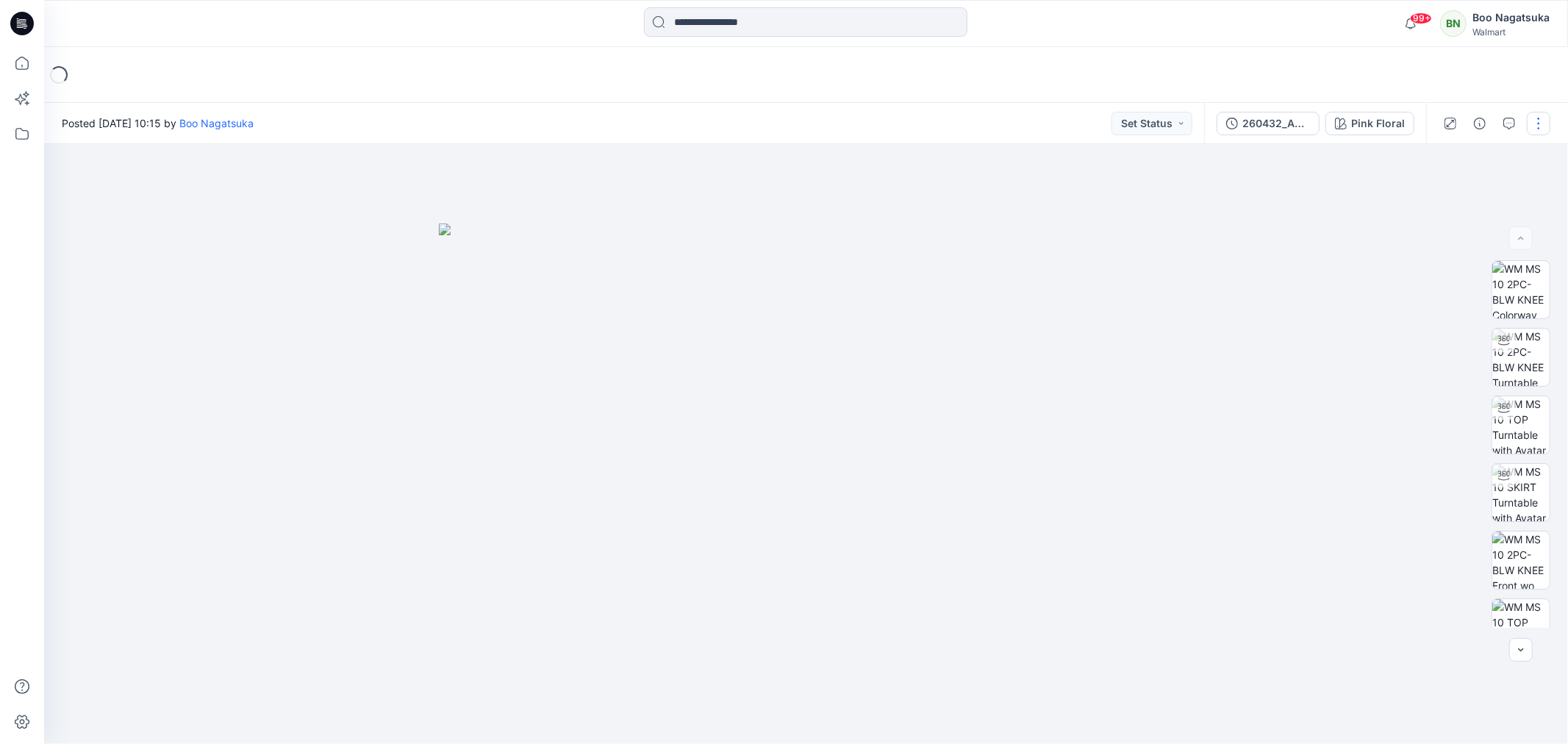
click at [1538, 115] on button "button" at bounding box center [1538, 123] width 24 height 24
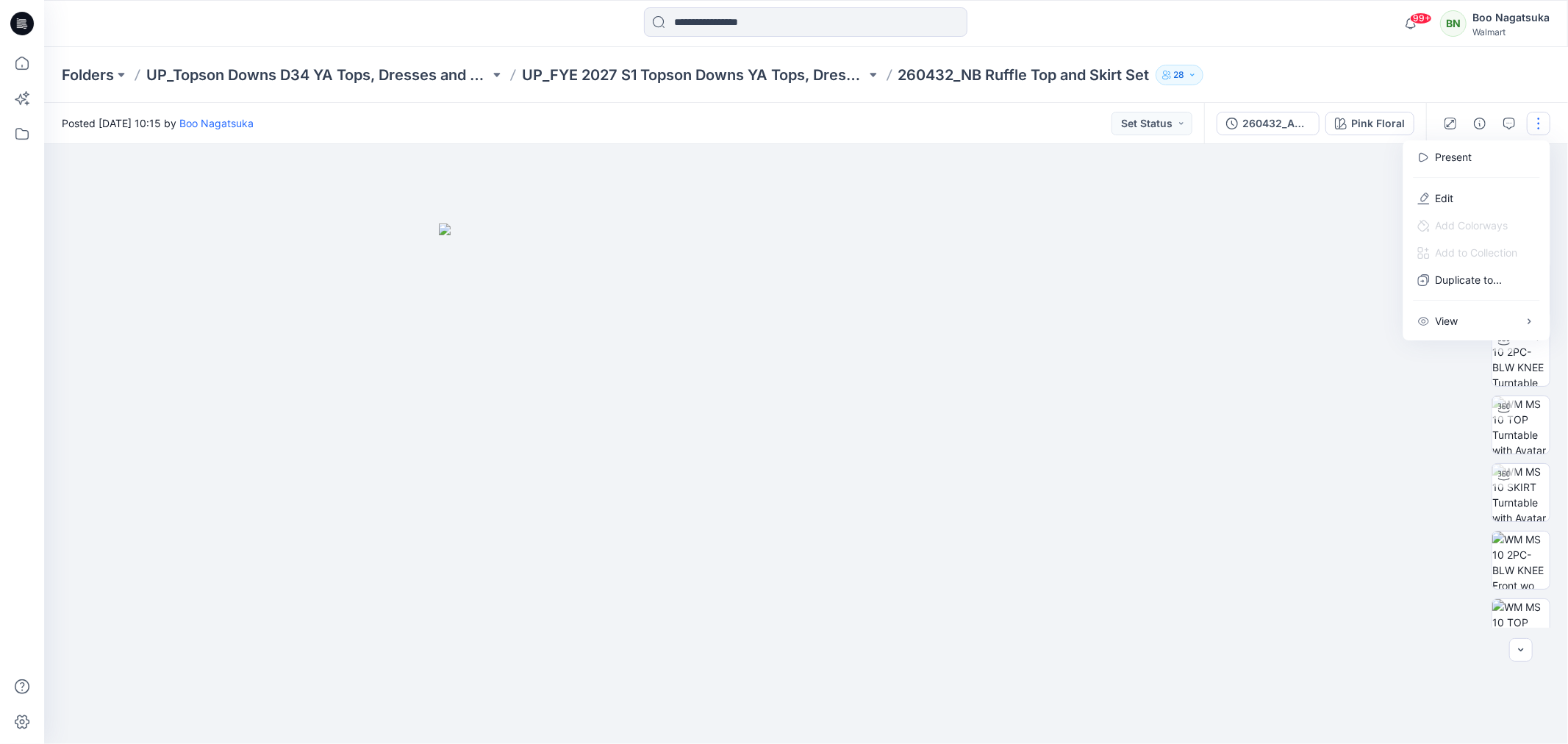
click at [1494, 120] on div at bounding box center [1494, 123] width 136 height 41
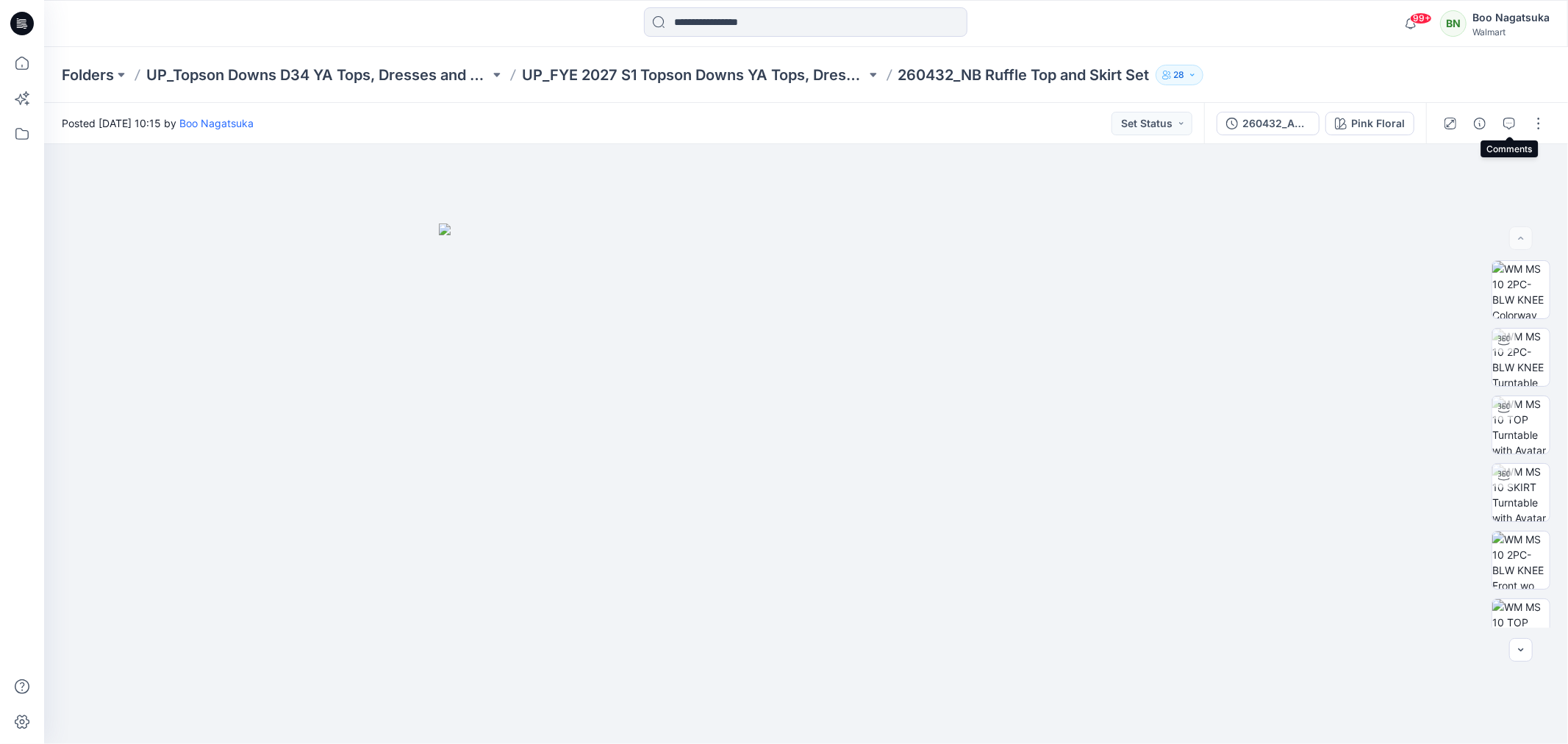
click at [1510, 121] on icon "button" at bounding box center [1509, 123] width 11 height 11
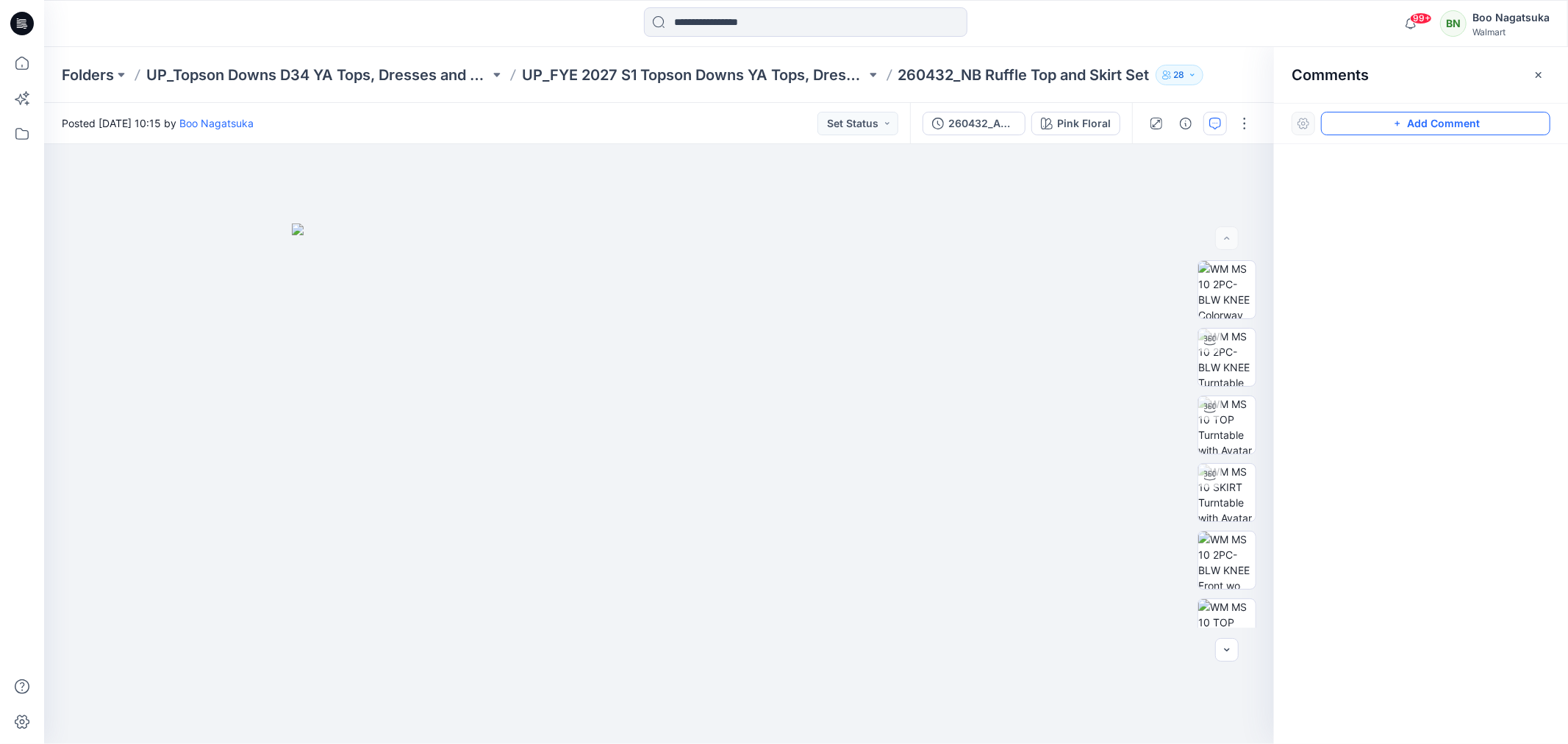
click at [1408, 125] on button "Add Comment" at bounding box center [1435, 123] width 230 height 24
click at [641, 273] on div "1" at bounding box center [659, 444] width 1230 height 600
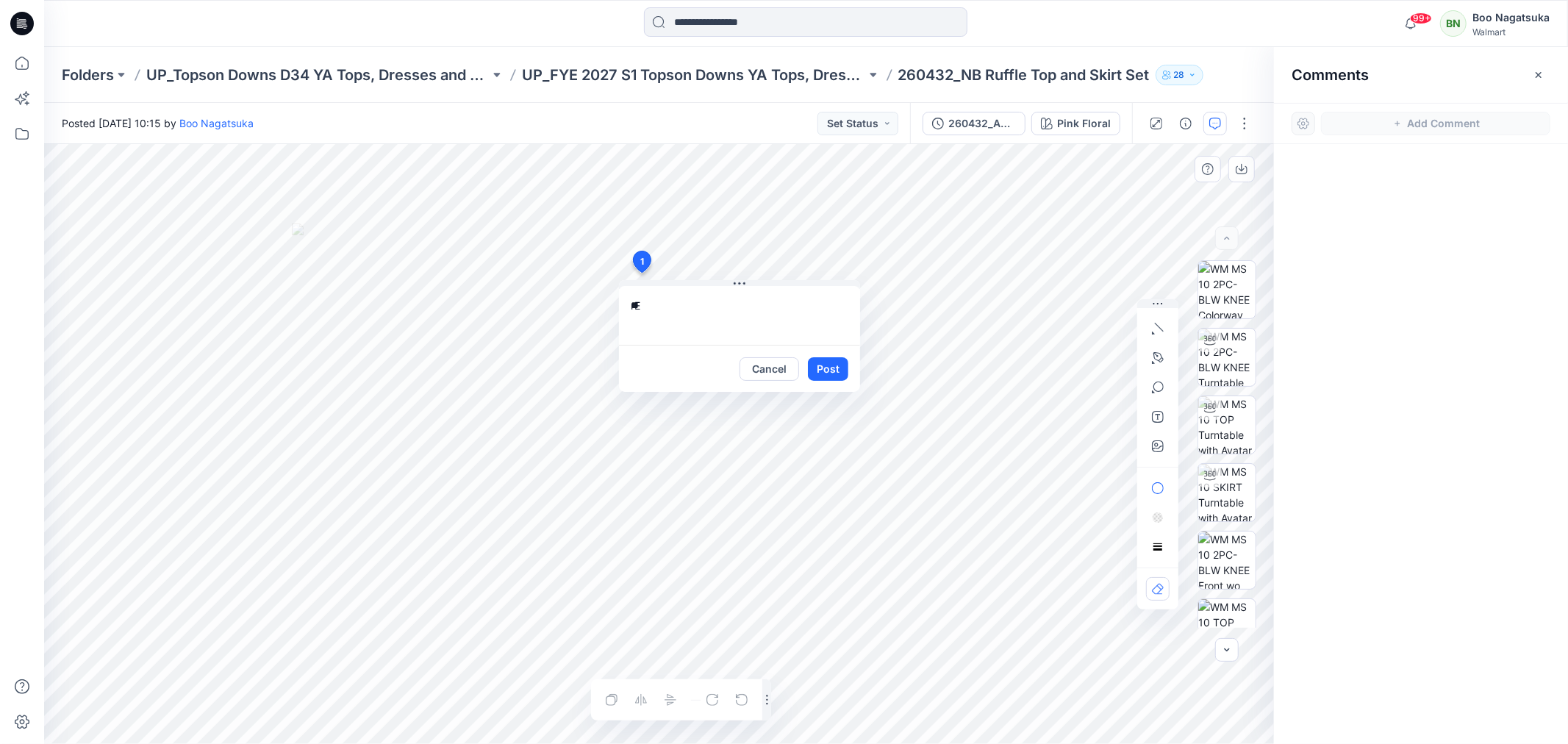
type textarea "*"
type textarea "**********"
click at [833, 367] on button "Post" at bounding box center [828, 369] width 40 height 24
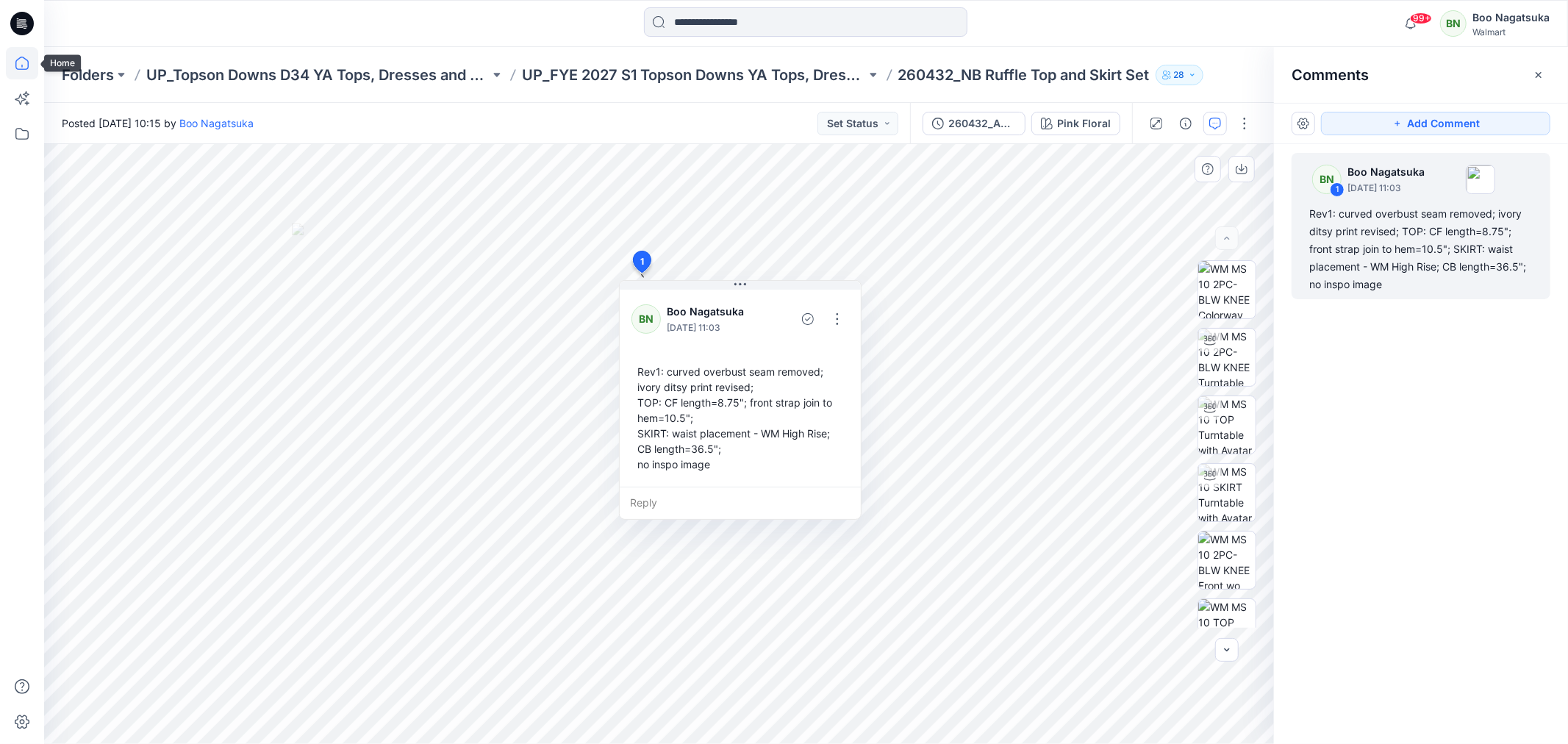
click at [20, 60] on icon at bounding box center [22, 63] width 32 height 32
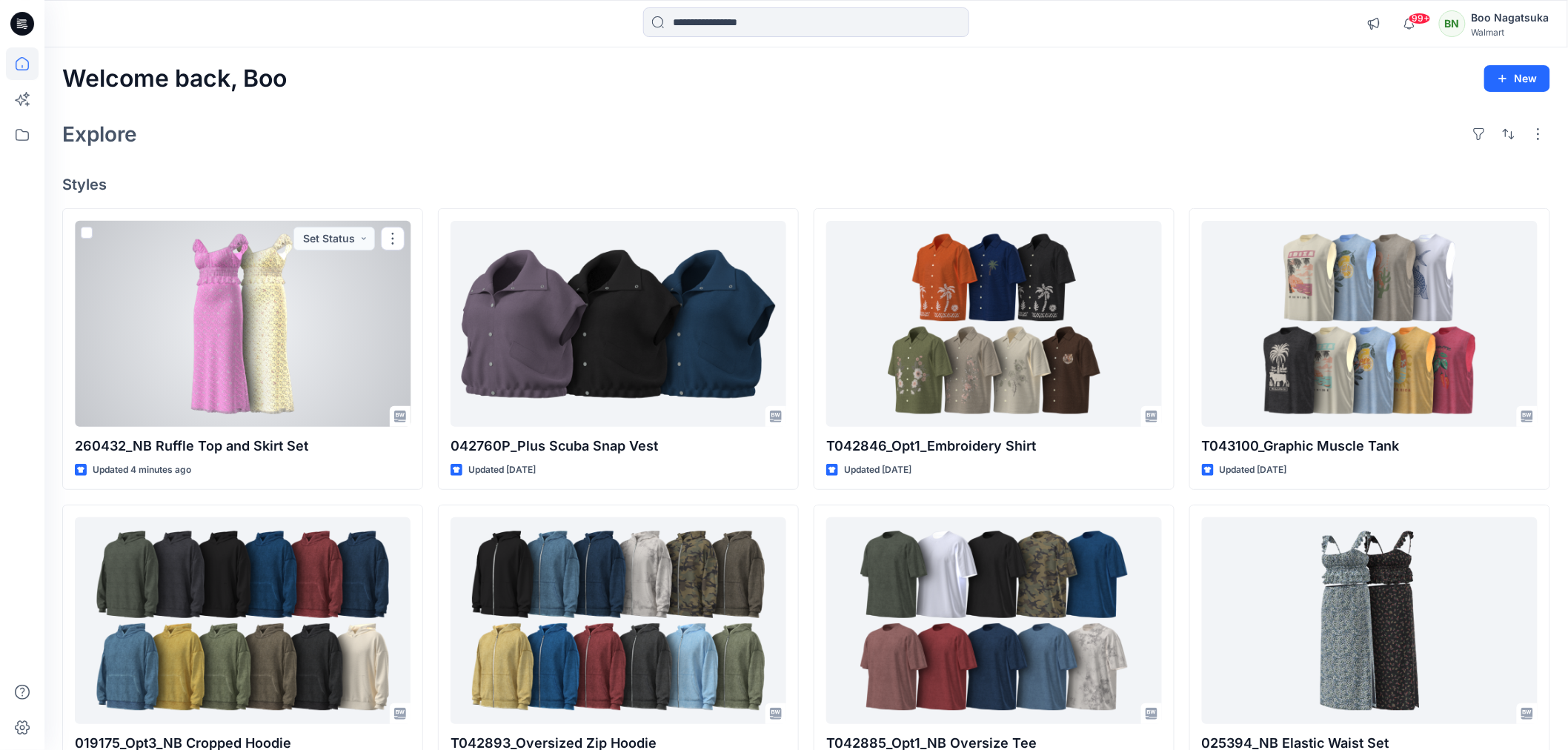
click at [324, 403] on div at bounding box center [242, 324] width 336 height 206
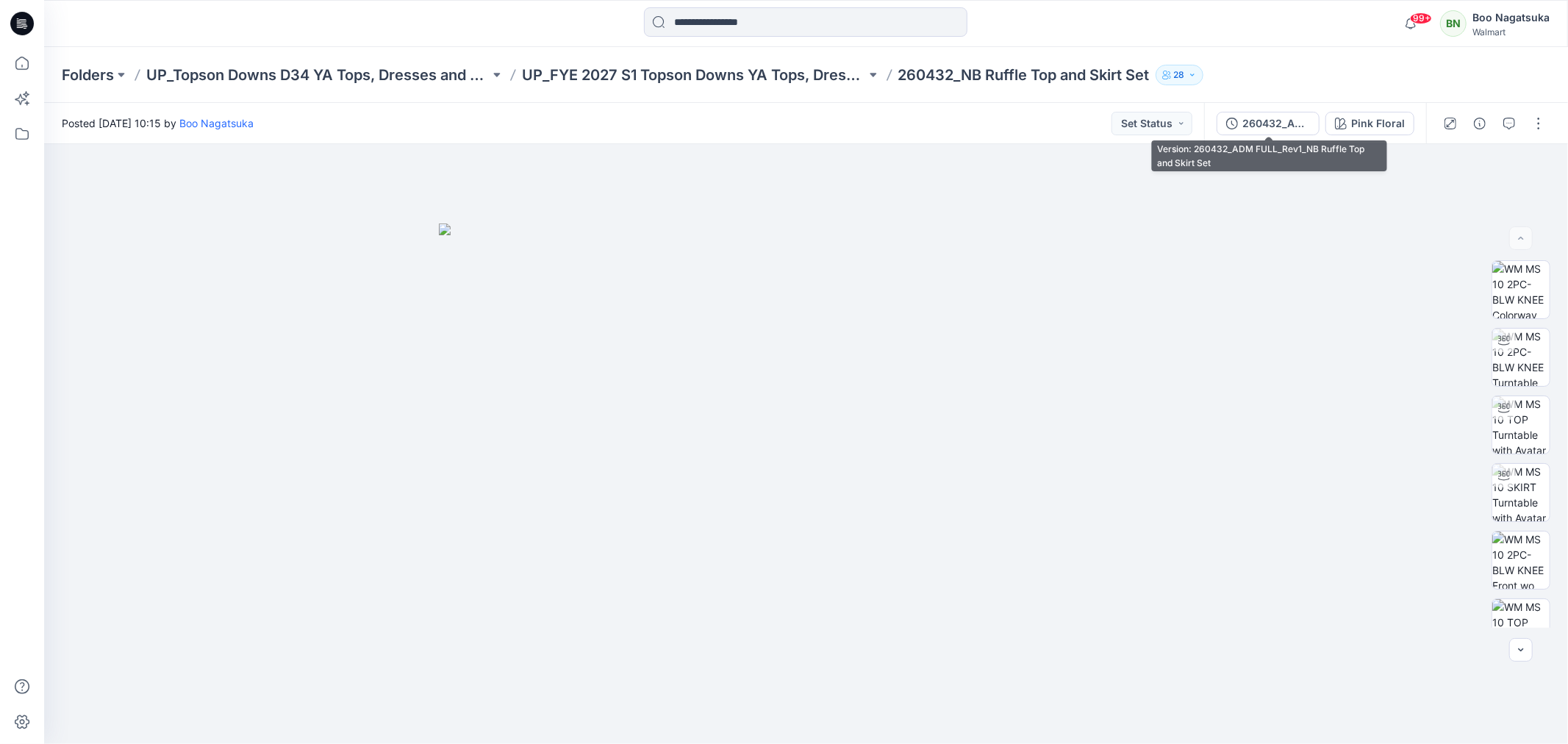
drag, startPoint x: 1275, startPoint y: 123, endPoint x: 1284, endPoint y: 131, distance: 12.0
click at [1275, 124] on div "260432_ADM FULL_Rev1_NB Ruffle Top and Skirt Set" at bounding box center [1276, 123] width 68 height 16
